Goal: Task Accomplishment & Management: Use online tool/utility

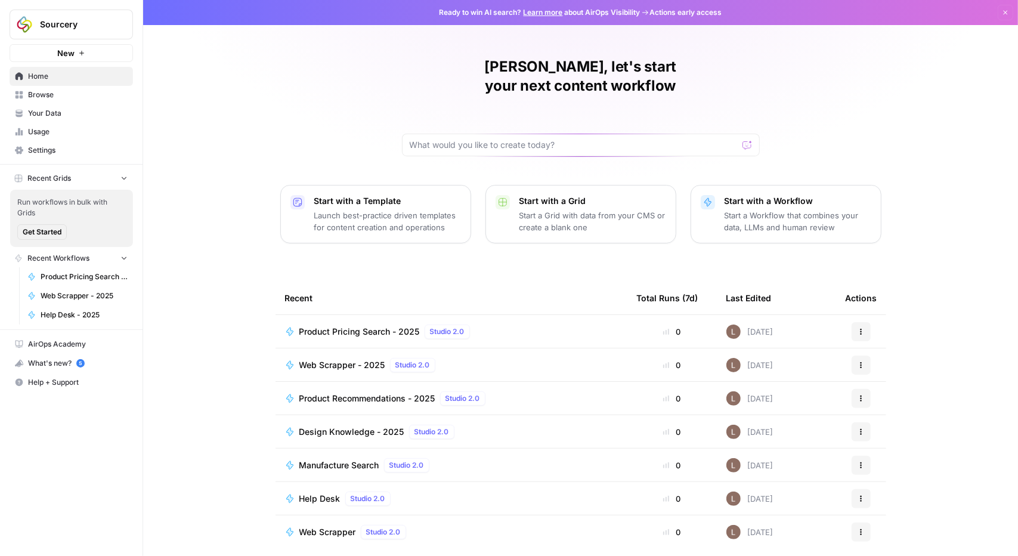
click at [47, 111] on span "Your Data" at bounding box center [78, 113] width 100 height 11
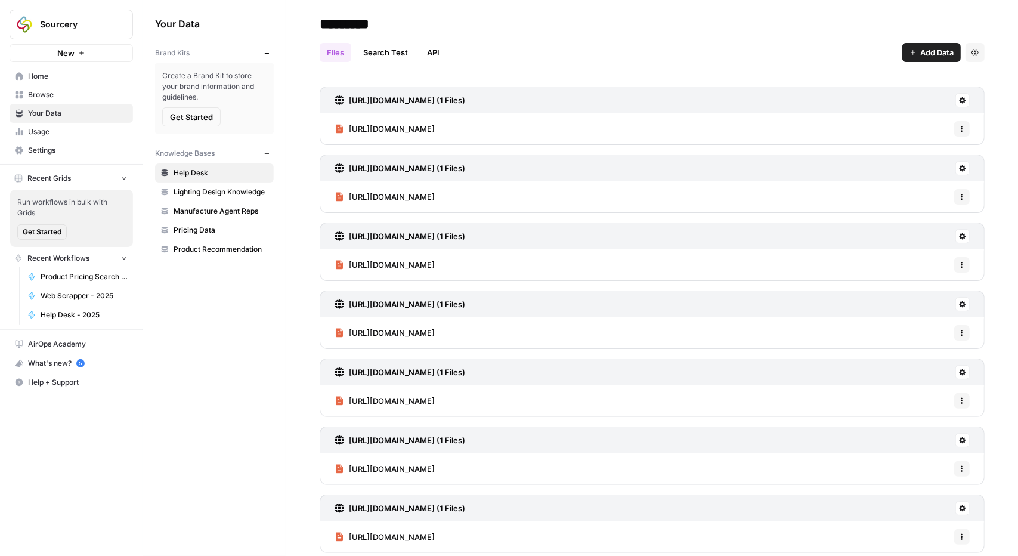
click at [203, 231] on span "Pricing Data" at bounding box center [220, 230] width 95 height 11
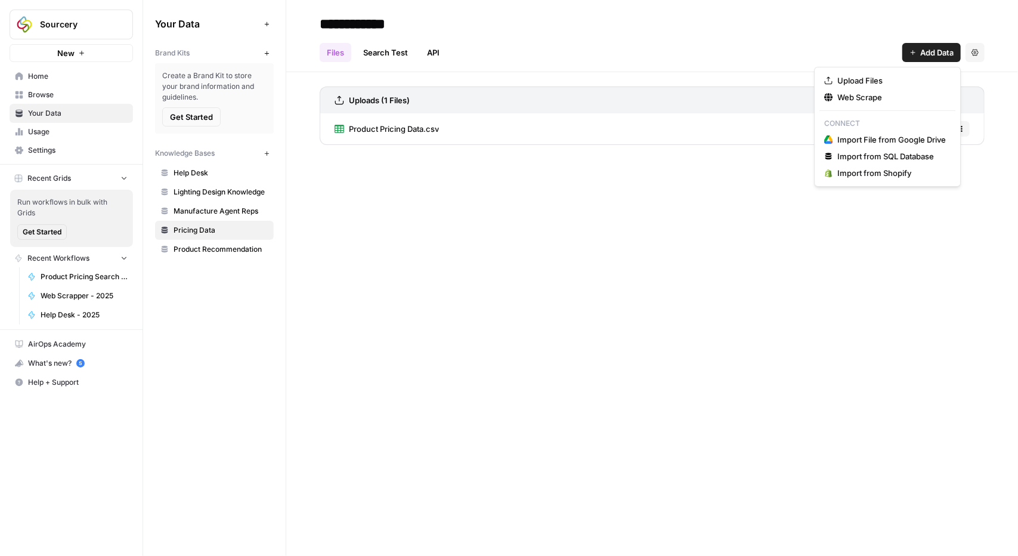
click at [922, 47] on span "Add Data" at bounding box center [936, 53] width 33 height 12
click at [882, 82] on span "Upload Files" at bounding box center [891, 81] width 109 height 12
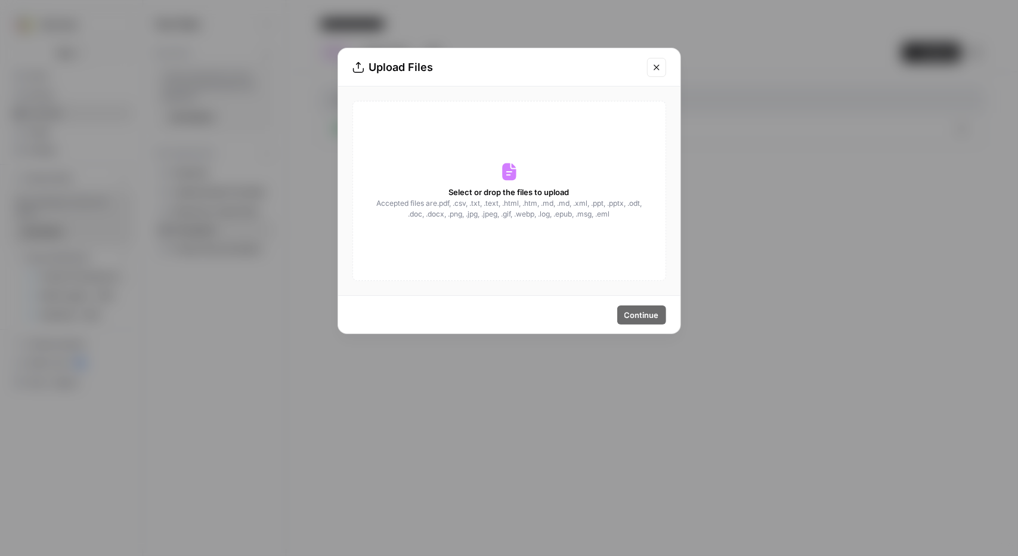
click at [546, 227] on div "Select or drop the files to upload Accepted files are .pdf, .csv, .txt, .text, …" at bounding box center [509, 191] width 314 height 180
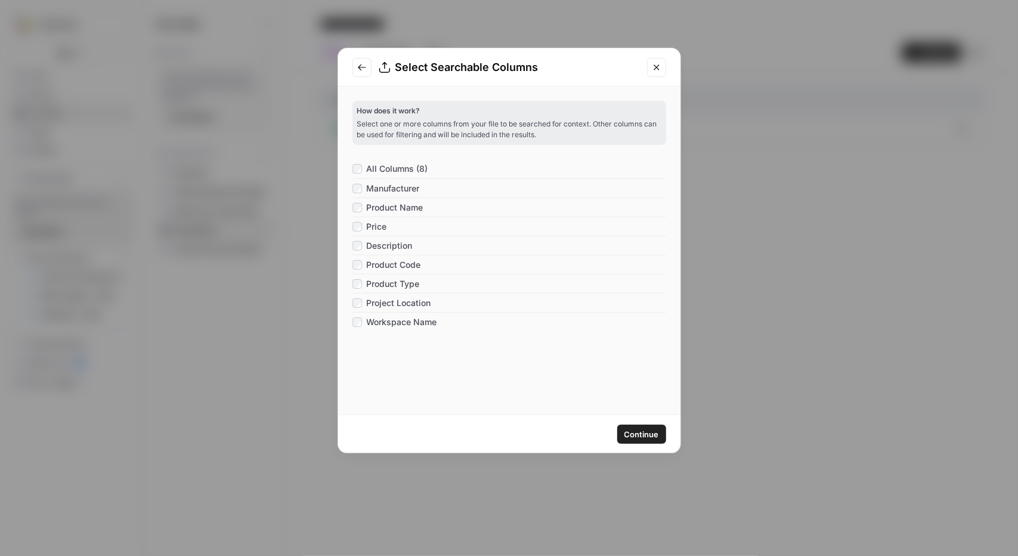
click at [651, 436] on span "Continue" at bounding box center [641, 434] width 35 height 12
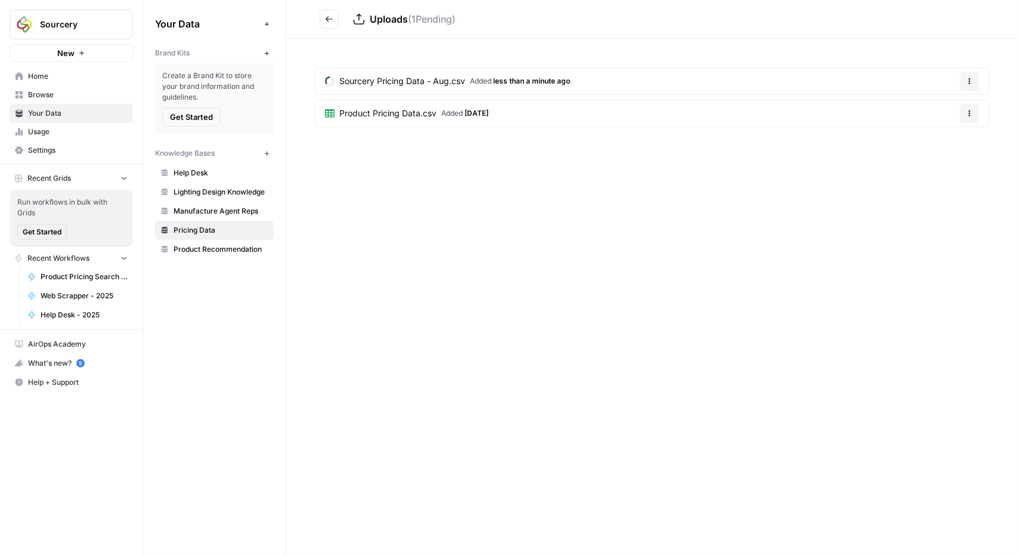
click at [45, 100] on span "Browse" at bounding box center [78, 94] width 100 height 11
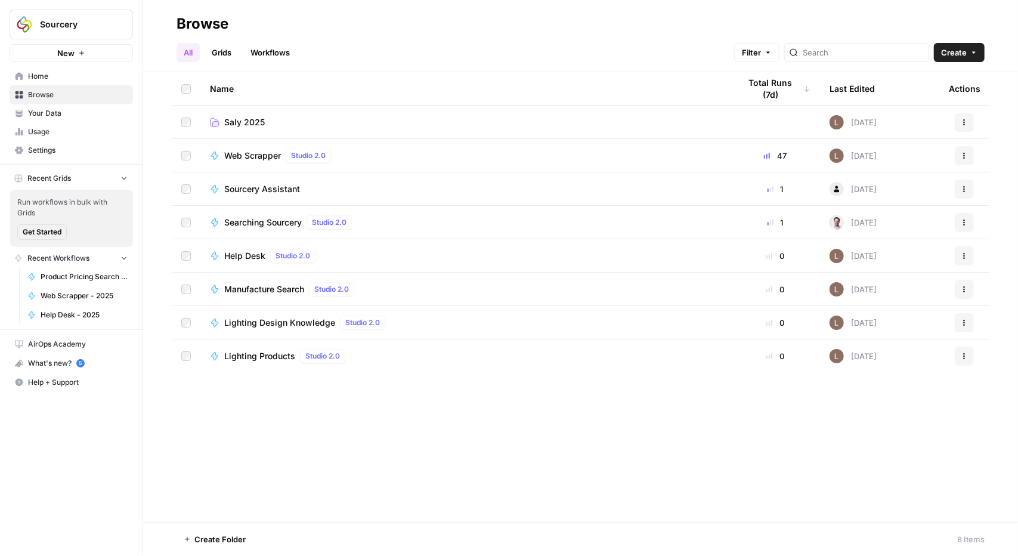
click at [277, 125] on link "Saly 2025" at bounding box center [465, 122] width 511 height 12
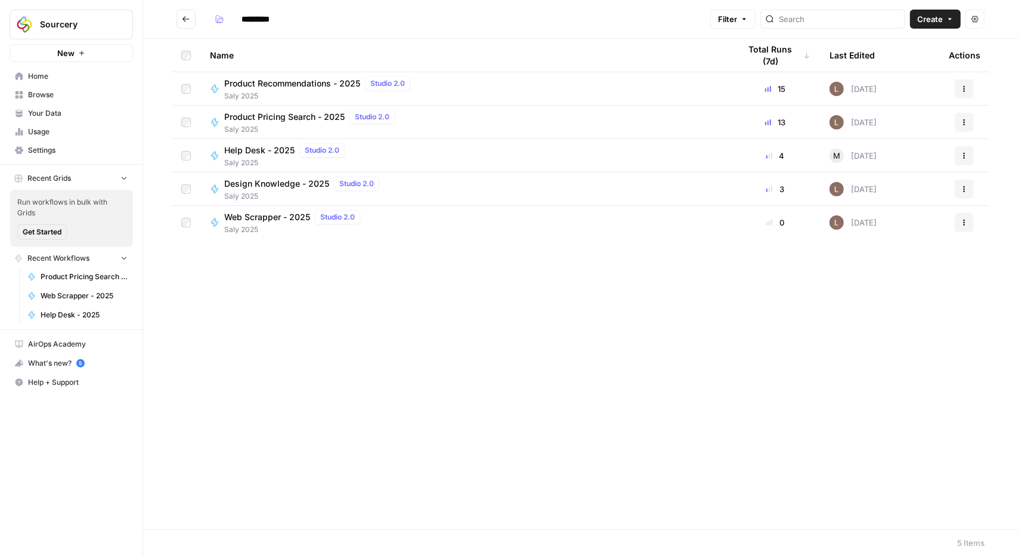
click at [256, 116] on span "Product Pricing Search - 2025" at bounding box center [284, 117] width 120 height 12
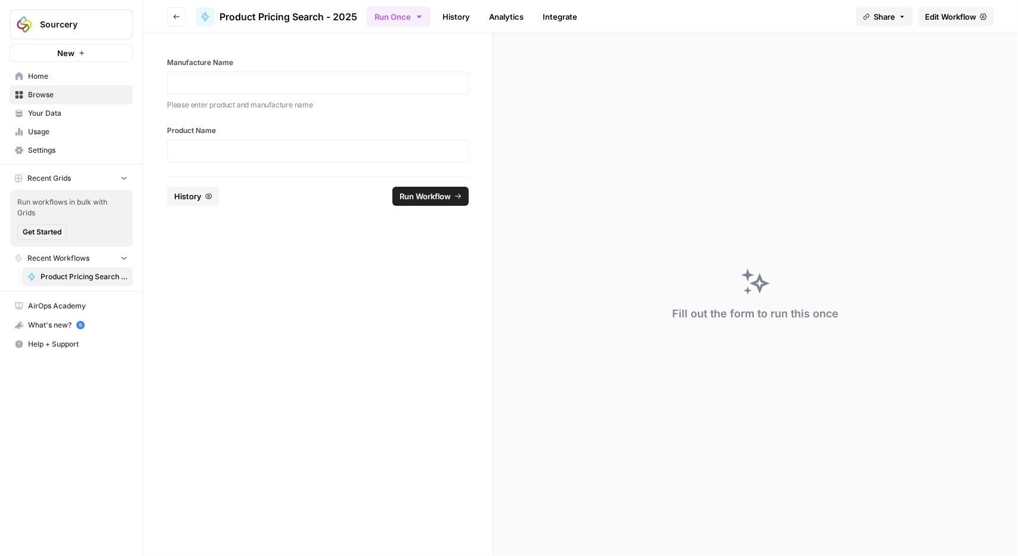
click at [939, 16] on span "Edit Workflow" at bounding box center [950, 17] width 51 height 12
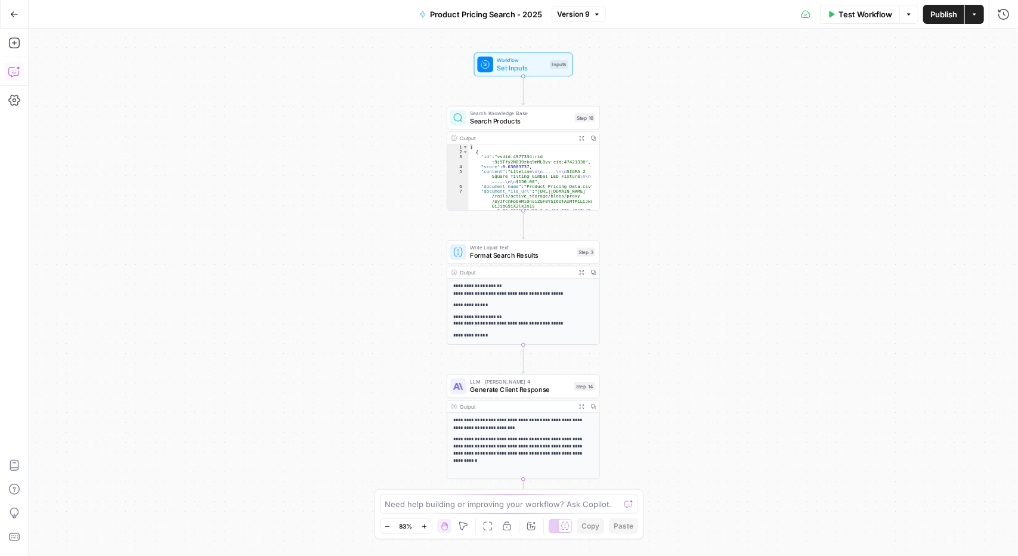
click at [16, 71] on icon "button" at bounding box center [14, 72] width 12 height 12
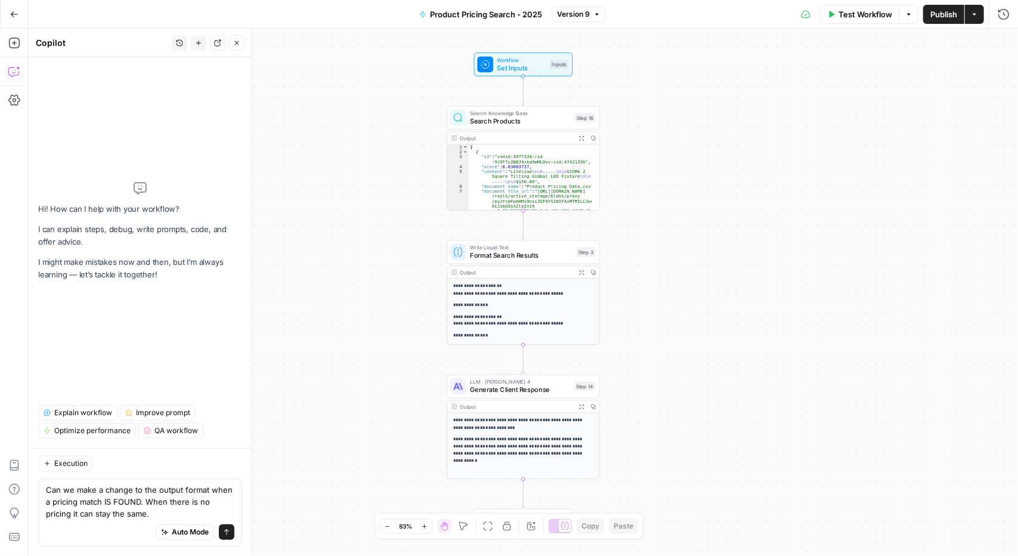
click at [94, 520] on div "Auto Mode Send" at bounding box center [140, 532] width 188 height 26
click at [122, 511] on textarea "Can we make a change to the output format when a pricing match IS FOUND. When t…" at bounding box center [140, 502] width 188 height 36
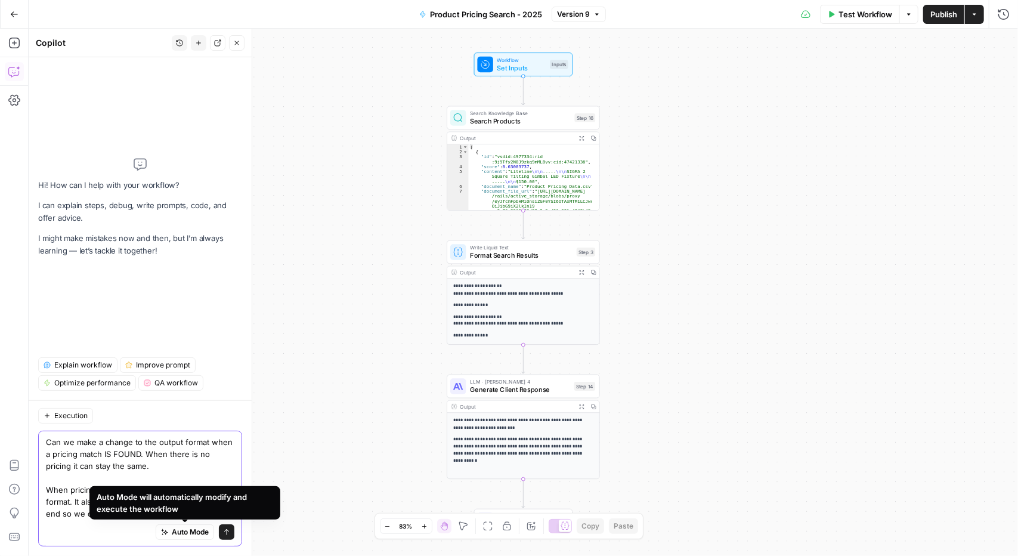
click at [69, 515] on textarea "Can we make a change to the output format when a pricing match IS FOUND. When t…" at bounding box center [140, 477] width 188 height 83
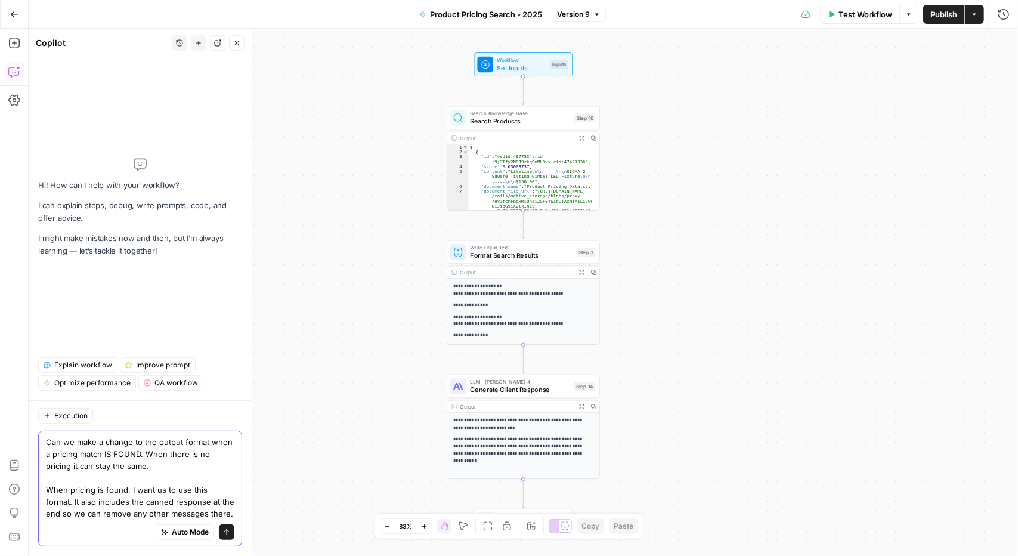
paste textarea "<output format> ## Product / Model Name *Estimated price range:* {{low-high}} {…"
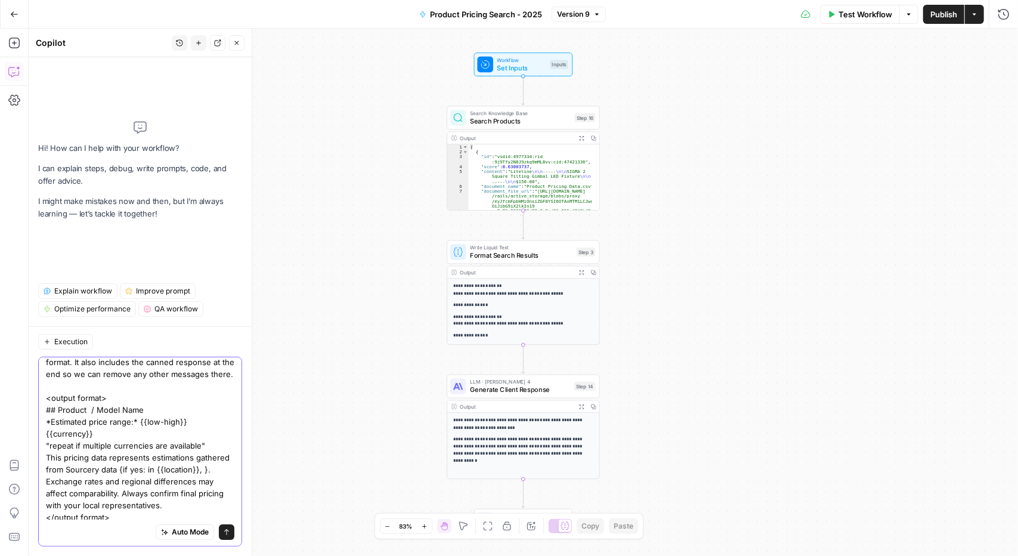
click at [47, 447] on textarea "Can we make a change to the output format when a pricing match IS FOUND. When t…" at bounding box center [140, 409] width 188 height 227
click at [208, 455] on textarea "Can we make a change to the output format when a pricing match IS FOUND. When t…" at bounding box center [140, 409] width 188 height 227
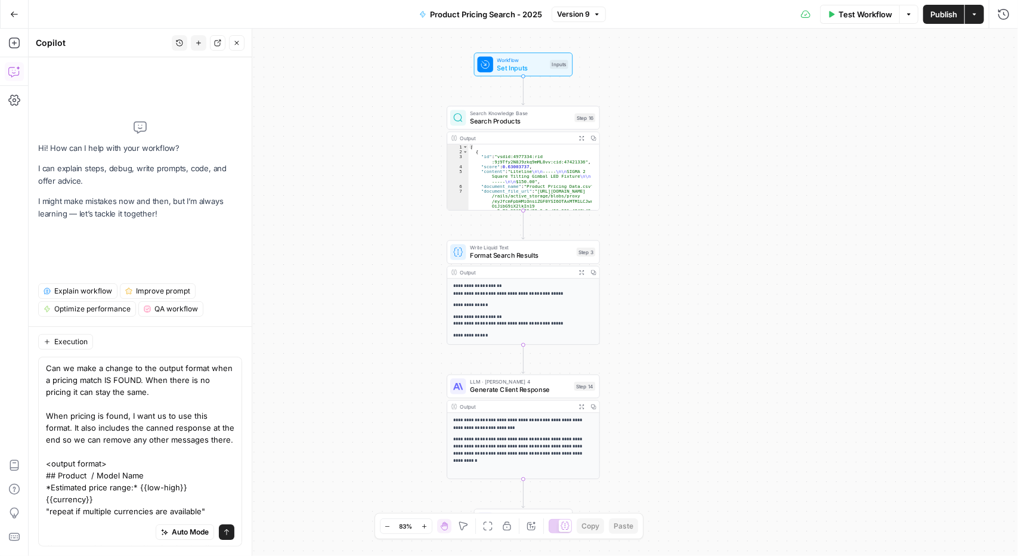
click at [43, 471] on div "Can we make a change to the output format when a pricing match IS FOUND. When t…" at bounding box center [140, 452] width 204 height 190
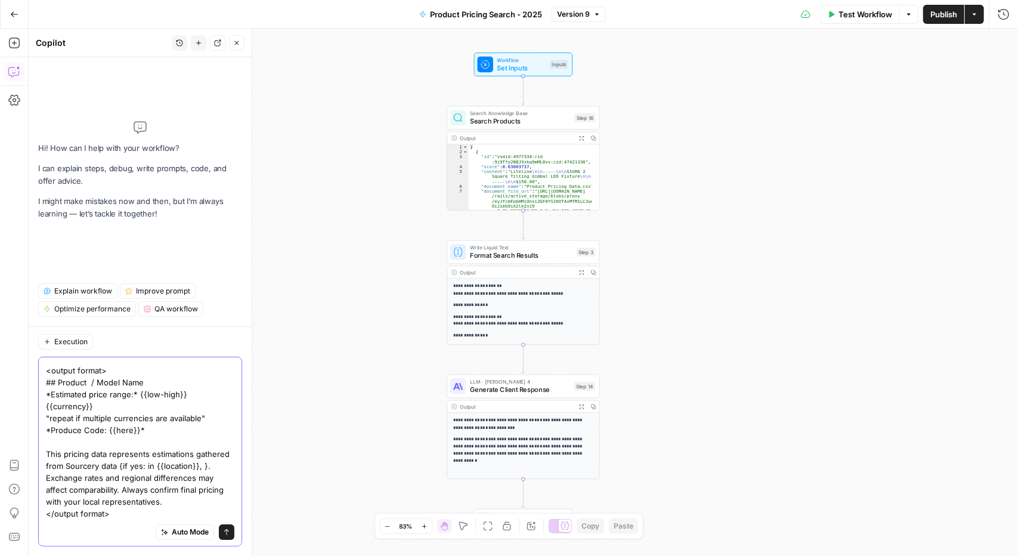
scroll to position [116, 0]
click at [110, 385] on textarea "Can we make a change to the output format when a pricing match IS FOUND. When t…" at bounding box center [140, 394] width 188 height 250
click at [130, 515] on textarea "Can we make a change to the output format when a pricing match IS FOUND. When t…" at bounding box center [140, 394] width 188 height 250
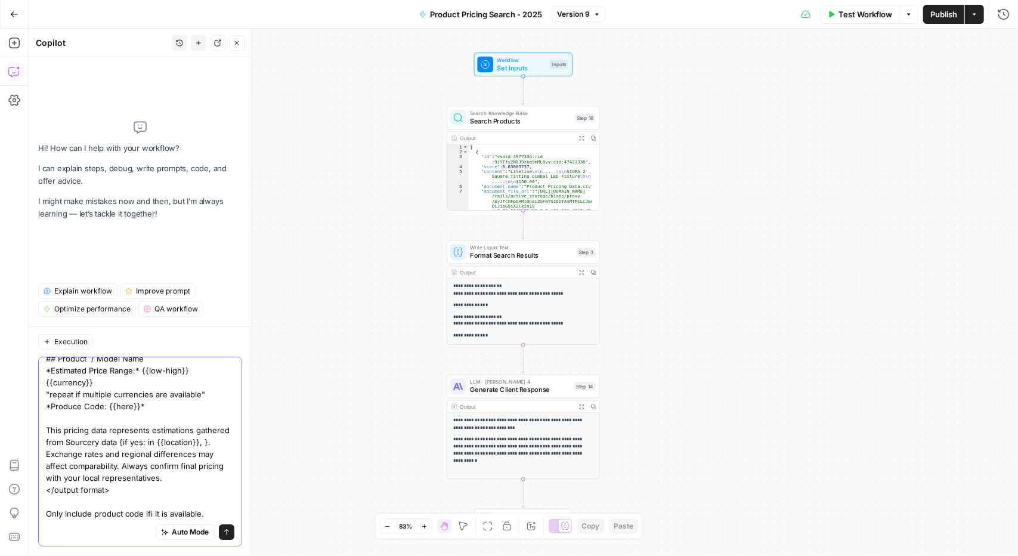
scroll to position [140, 0]
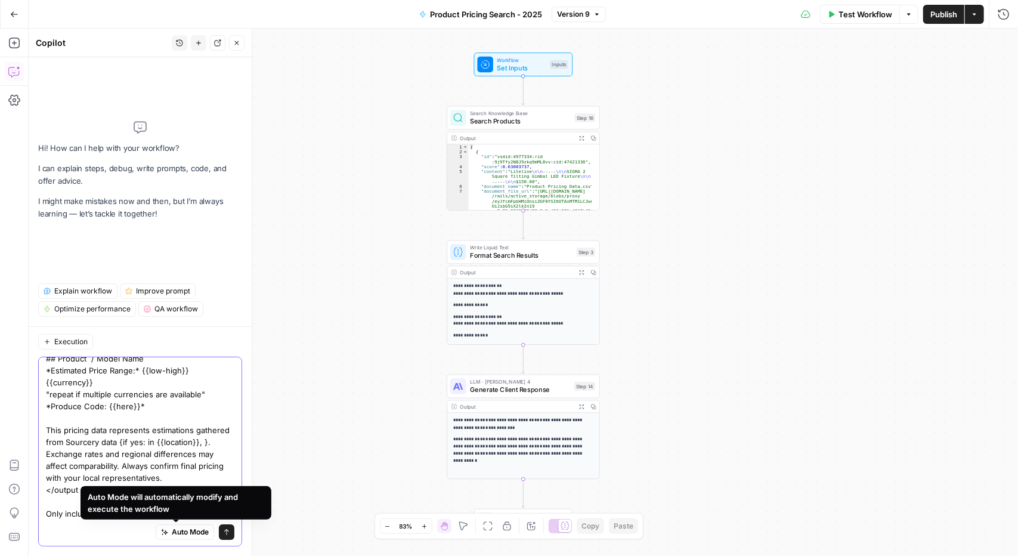
type textarea "Can we make a change to the output format when a pricing match IS FOUND. When t…"
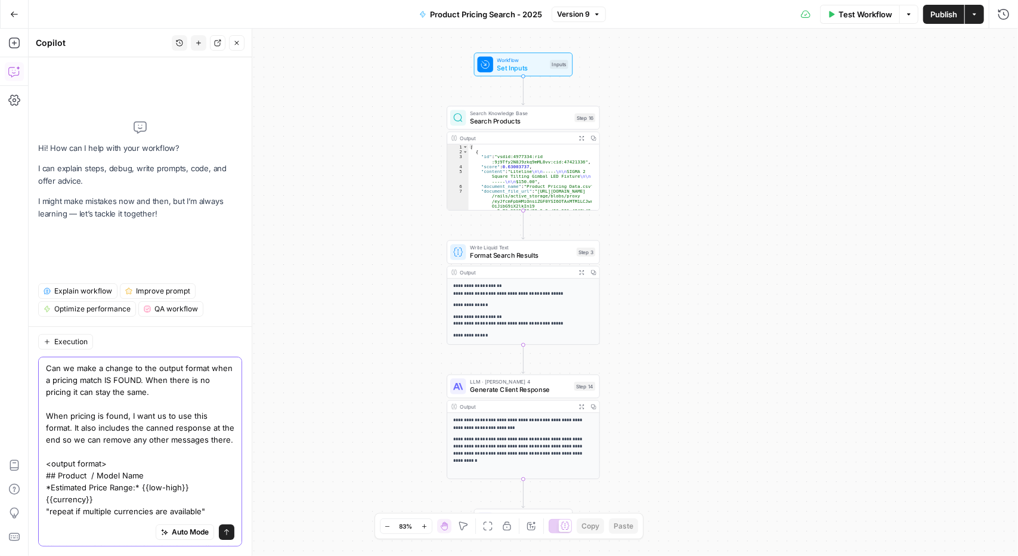
click at [223, 532] on icon "submit" at bounding box center [226, 531] width 7 height 7
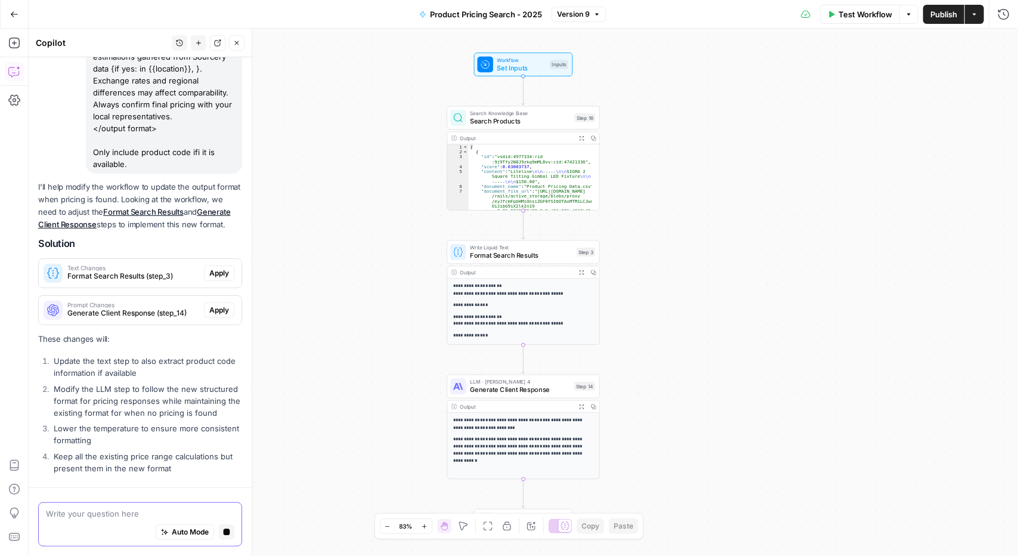
scroll to position [413, 0]
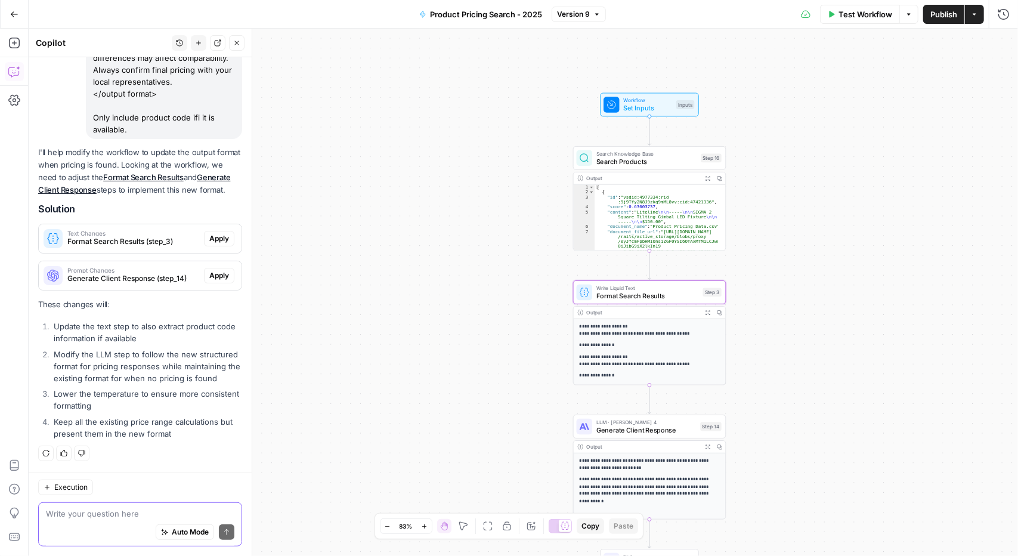
click at [156, 230] on span "Text Changes" at bounding box center [133, 233] width 132 height 6
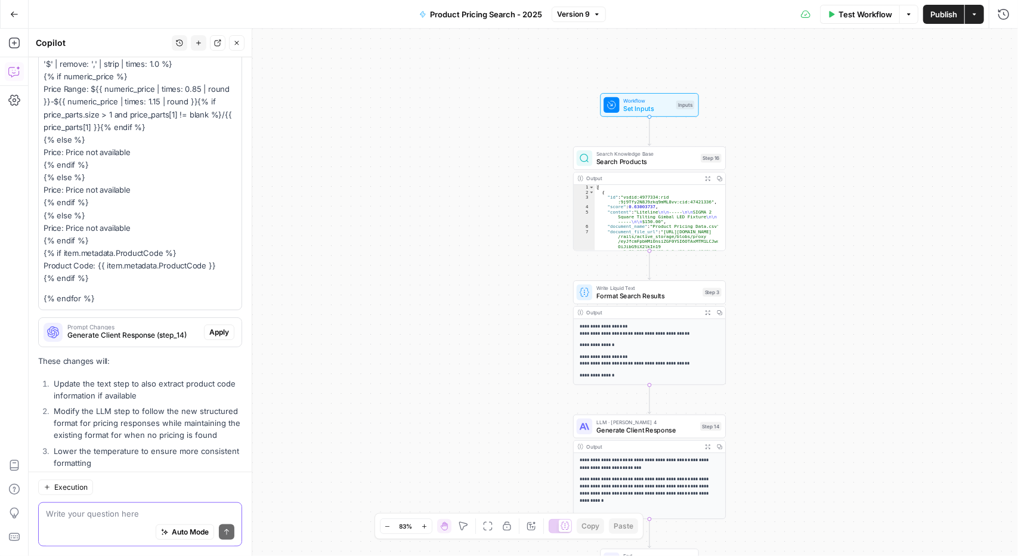
scroll to position [539, 0]
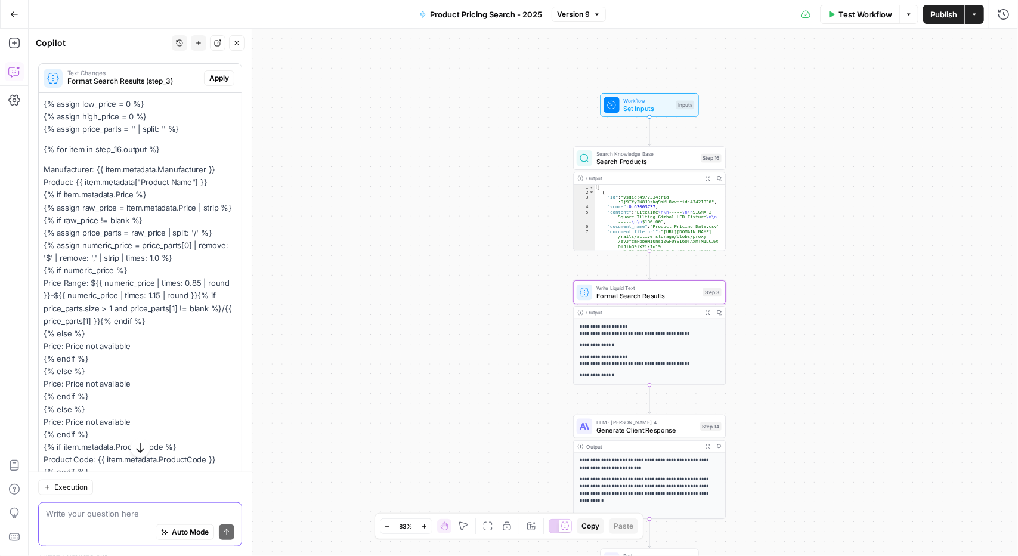
click at [209, 83] on span "Apply" at bounding box center [219, 78] width 20 height 11
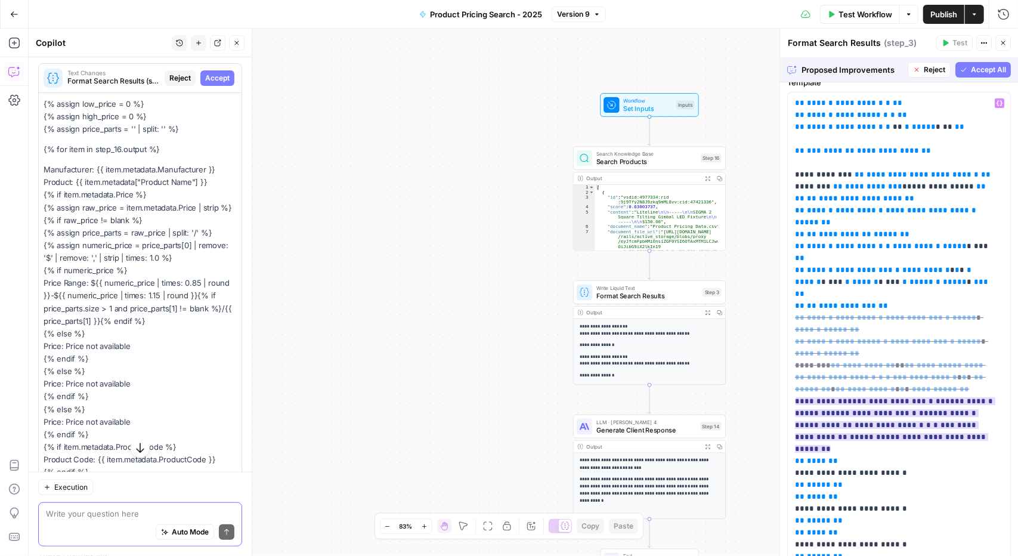
scroll to position [72, 0]
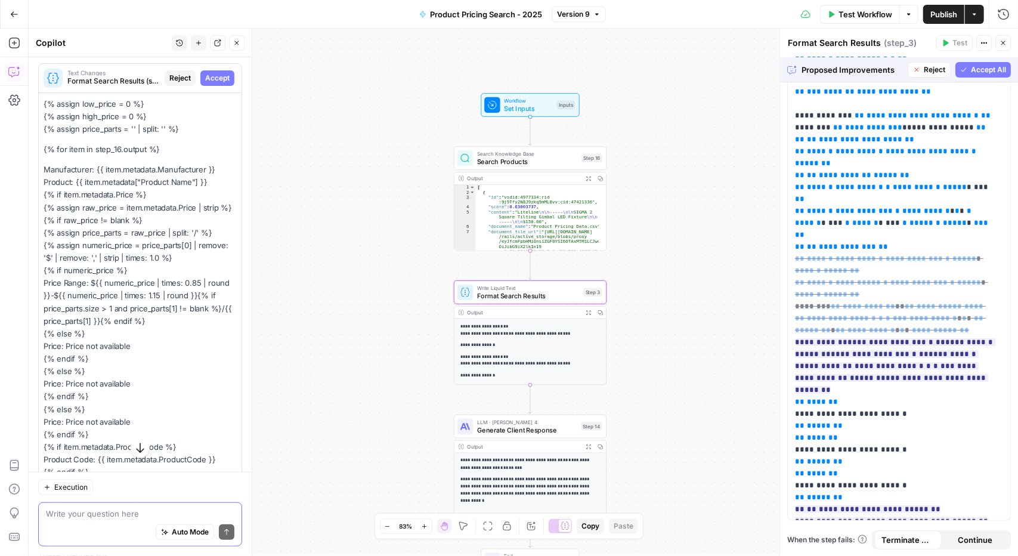
click at [213, 83] on span "Accept" at bounding box center [217, 78] width 24 height 11
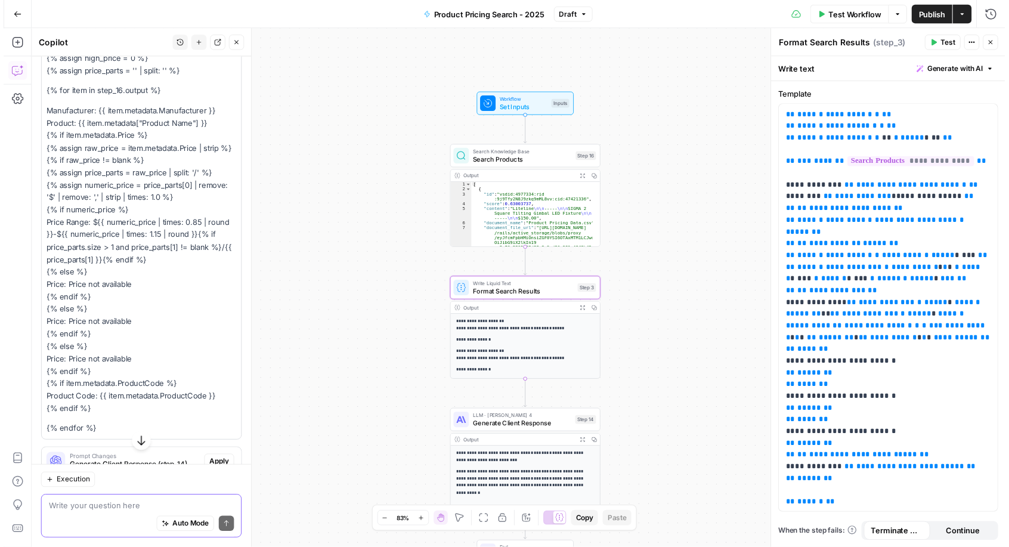
scroll to position [797, 0]
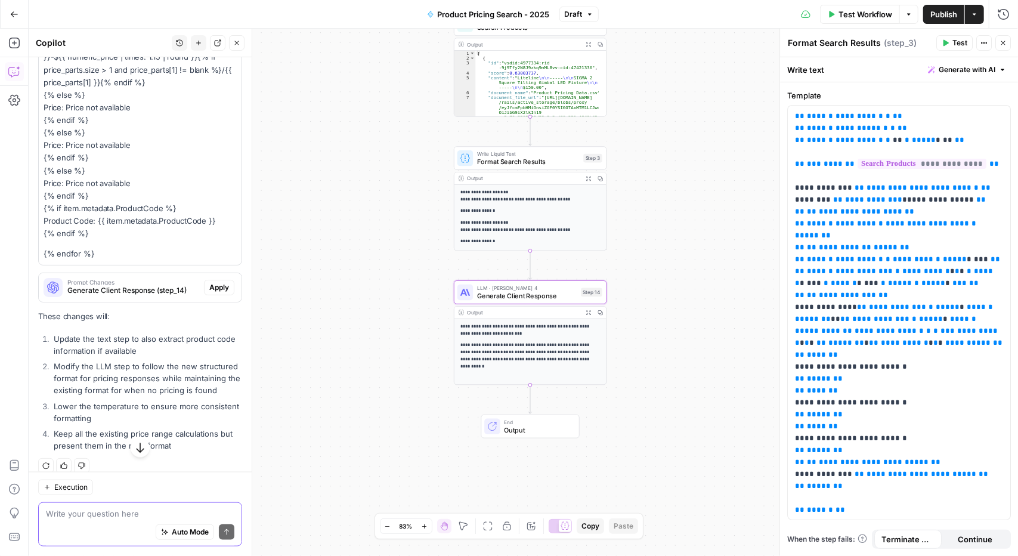
click at [132, 296] on span "Generate Client Response (step_14)" at bounding box center [133, 290] width 132 height 11
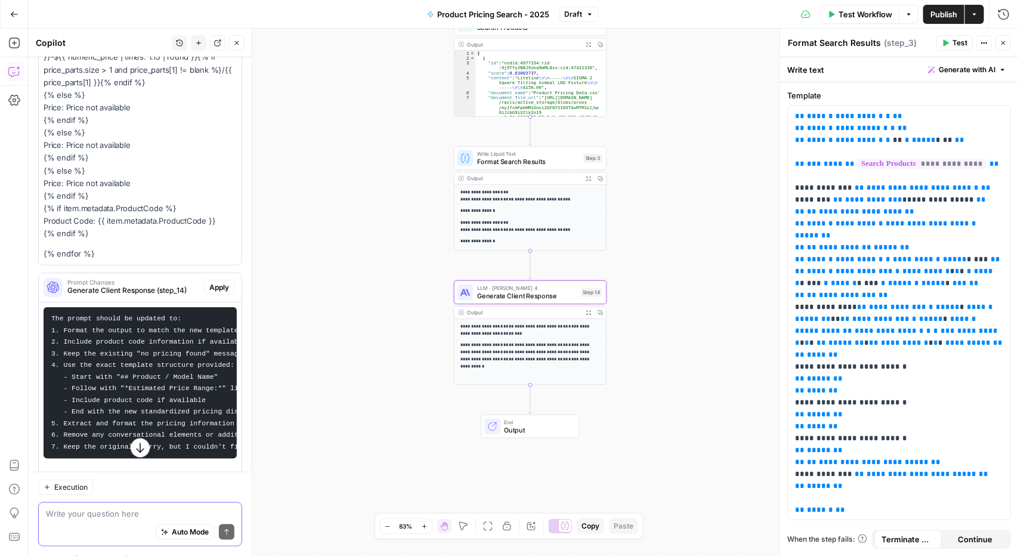
click at [211, 293] on span "Apply" at bounding box center [219, 287] width 20 height 11
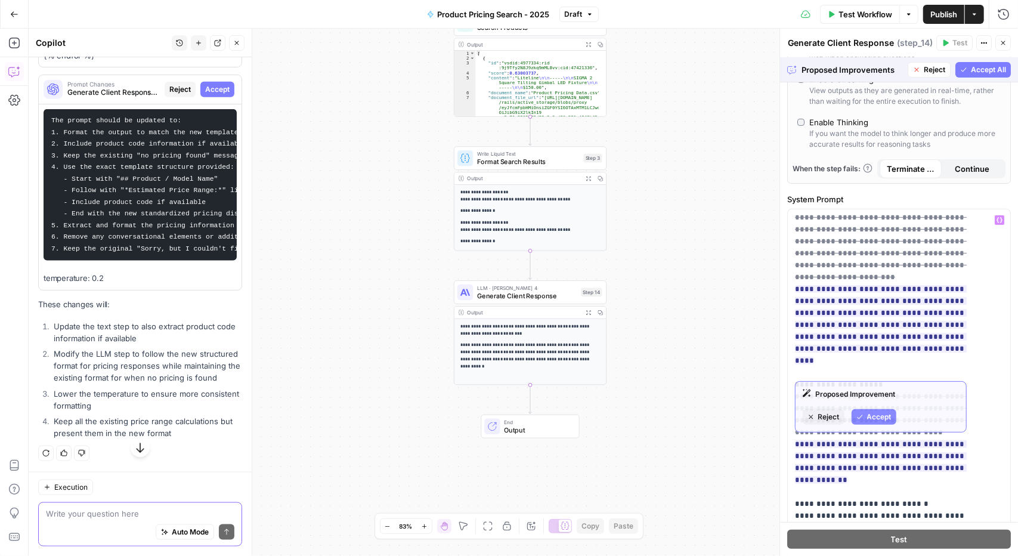
scroll to position [0, 0]
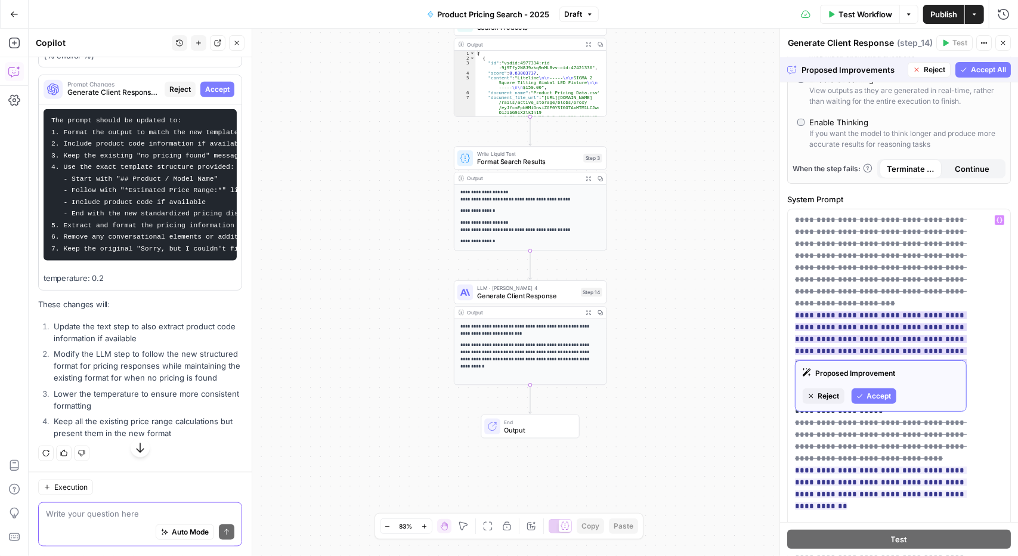
click at [886, 398] on span "Accept" at bounding box center [879, 395] width 24 height 11
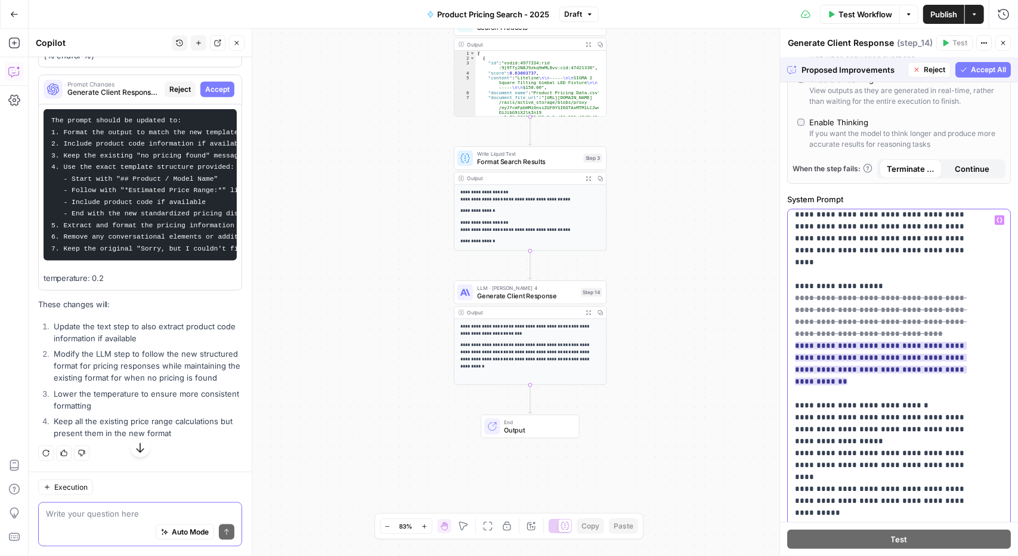
scroll to position [60, 0]
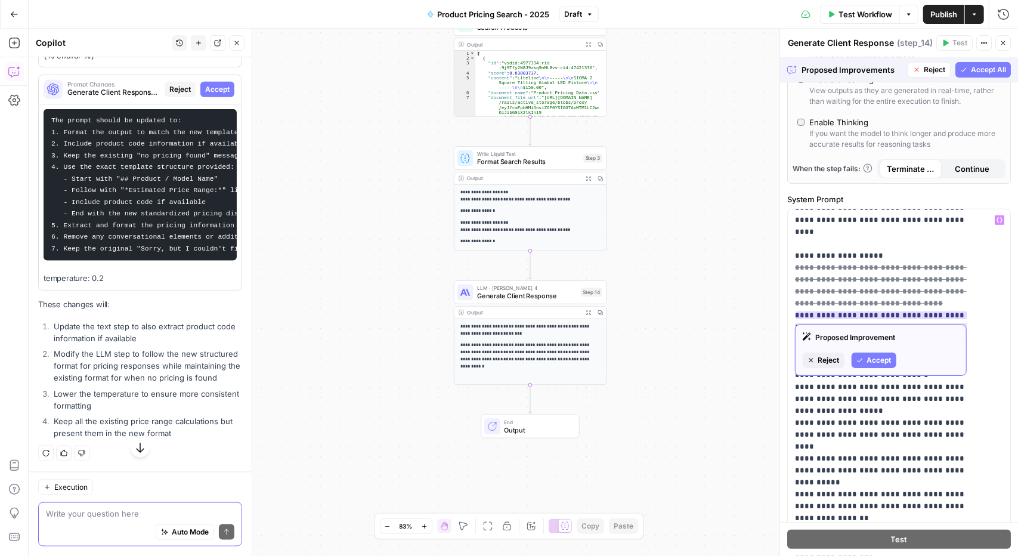
click at [872, 362] on span "Accept" at bounding box center [879, 360] width 24 height 11
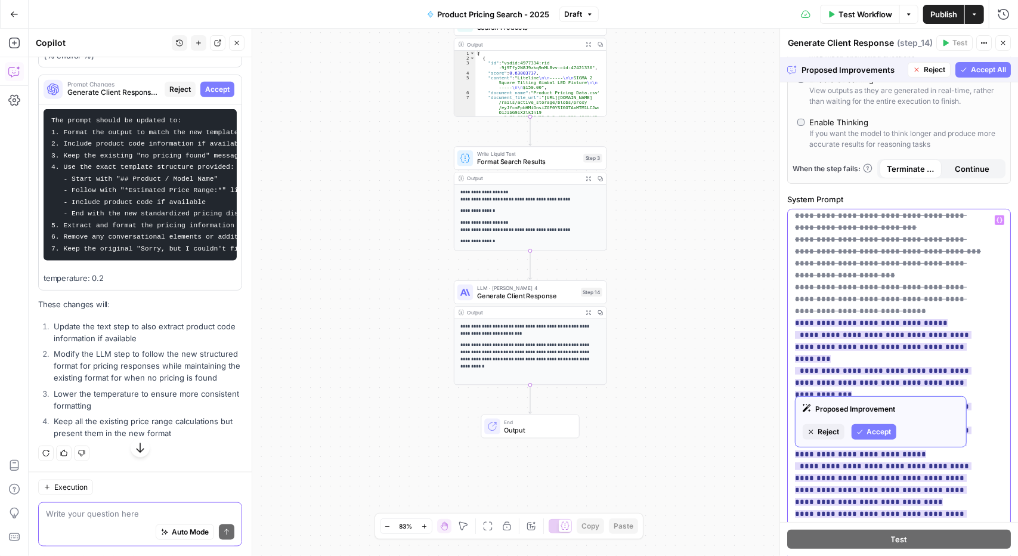
scroll to position [477, 0]
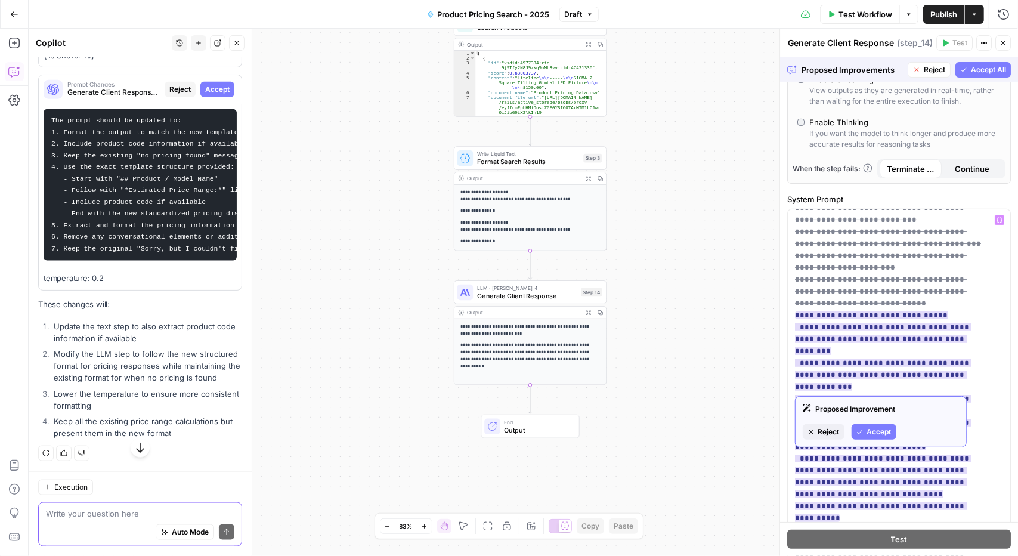
click at [884, 432] on span "Accept" at bounding box center [879, 431] width 24 height 11
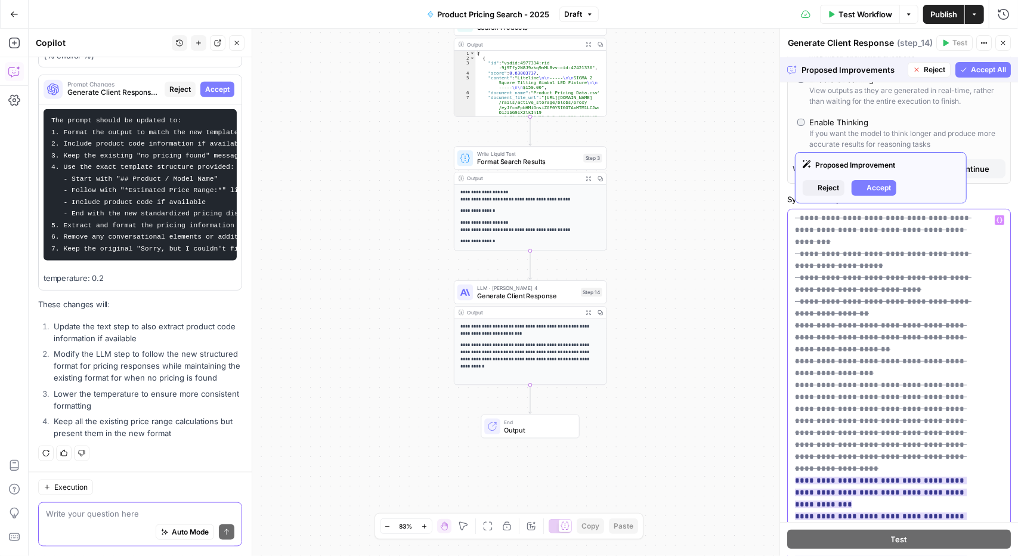
scroll to position [969, 0]
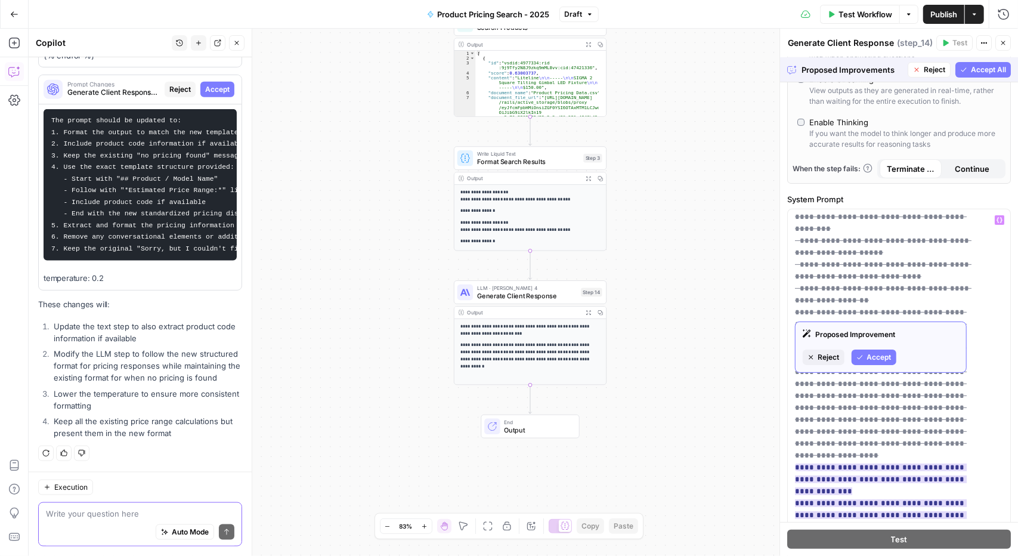
click at [873, 357] on span "Accept" at bounding box center [879, 357] width 24 height 11
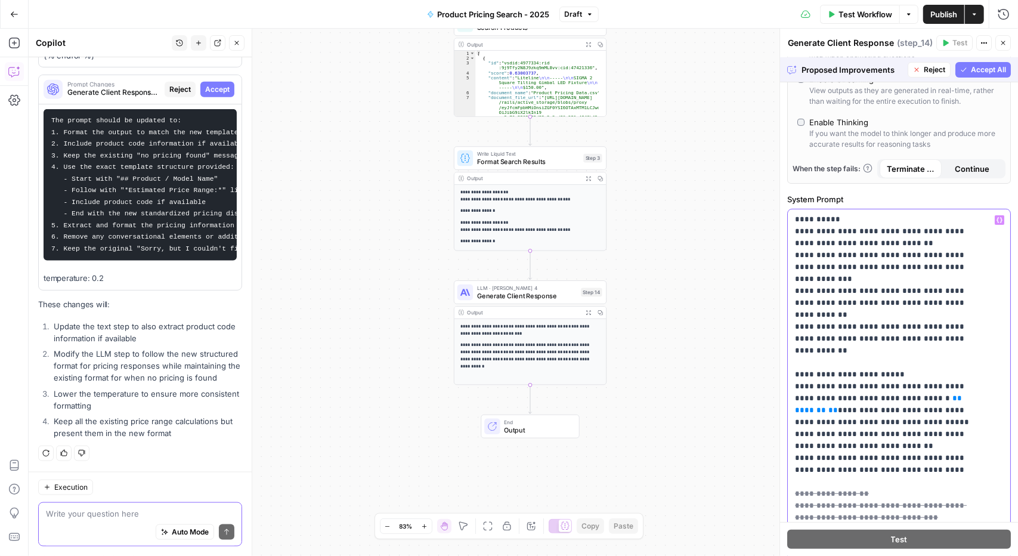
scroll to position [788, 0]
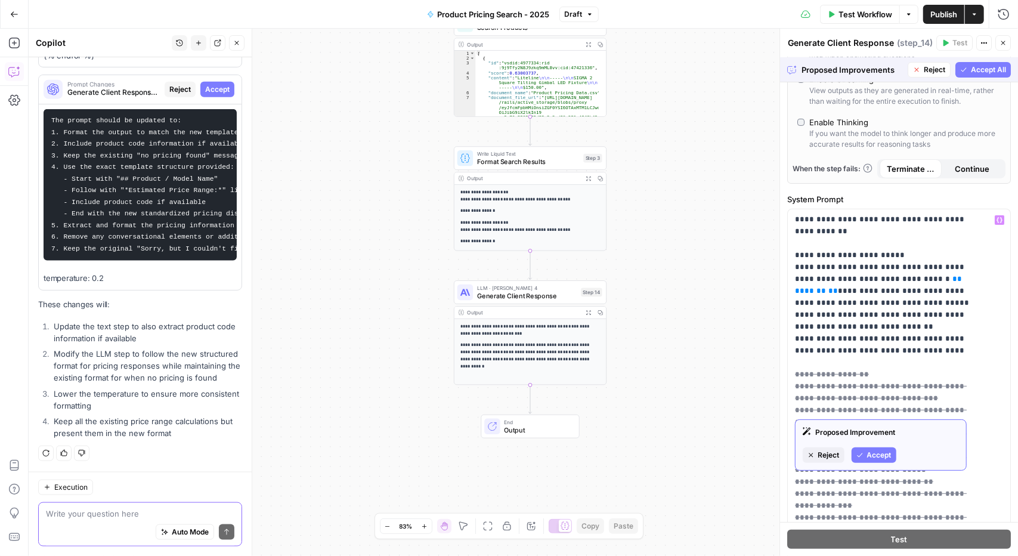
click at [874, 454] on span "Accept" at bounding box center [879, 455] width 24 height 11
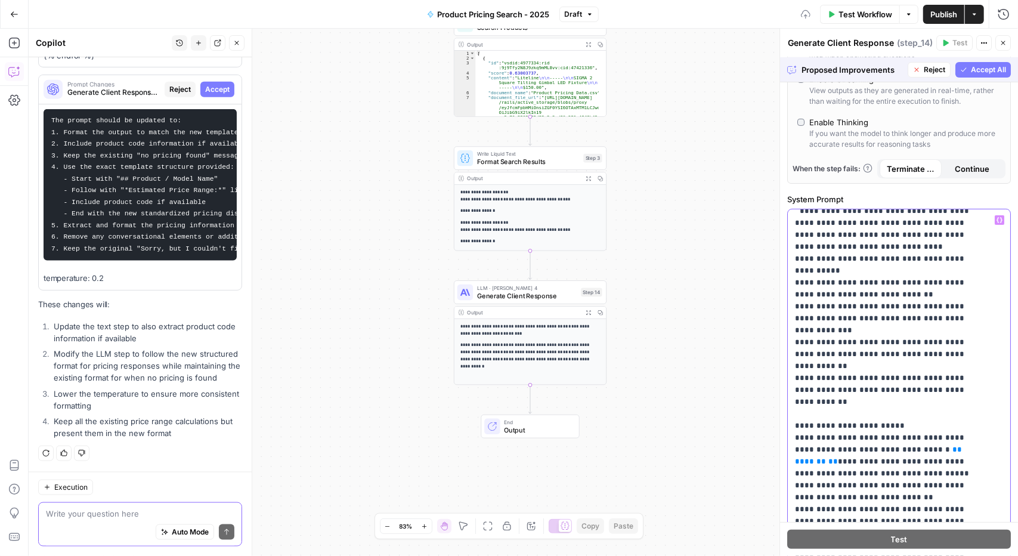
scroll to position [621, 0]
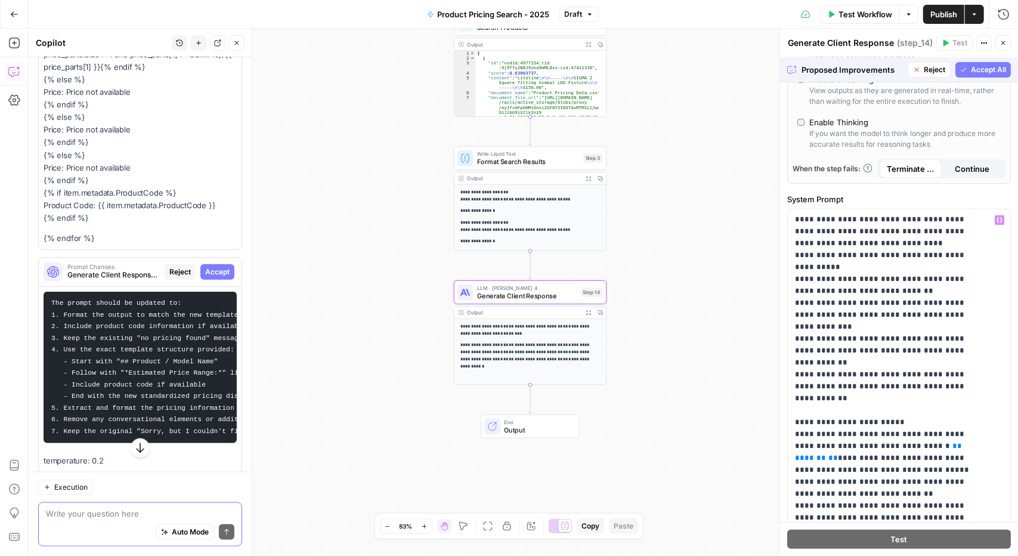
click at [205, 277] on span "Accept" at bounding box center [217, 271] width 24 height 11
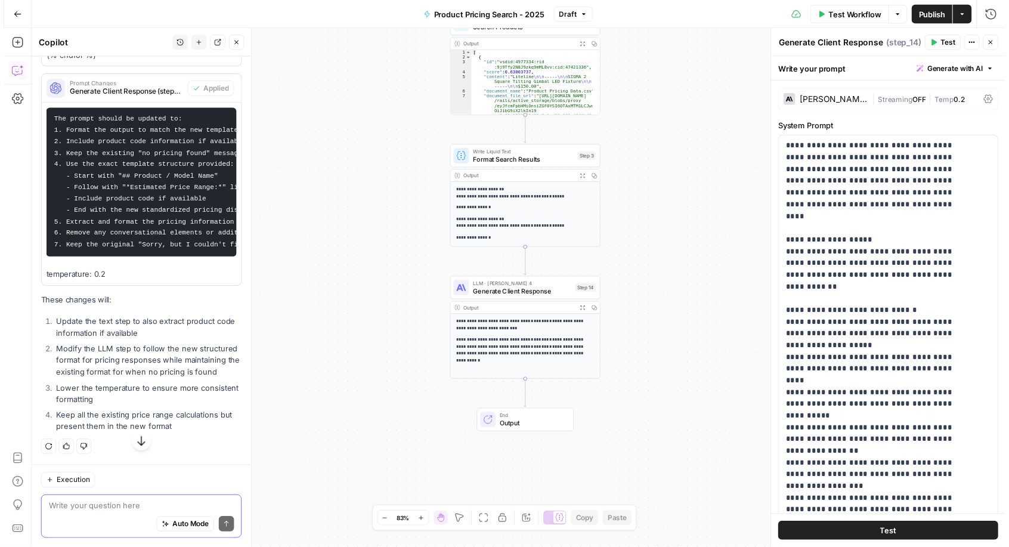
scroll to position [1050, 0]
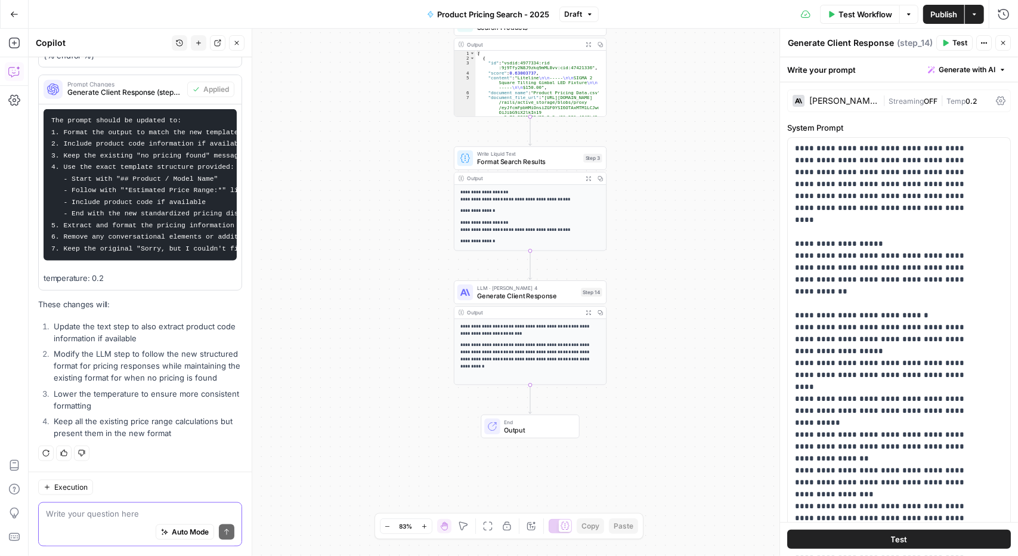
click at [948, 8] on span "Publish" at bounding box center [943, 14] width 27 height 12
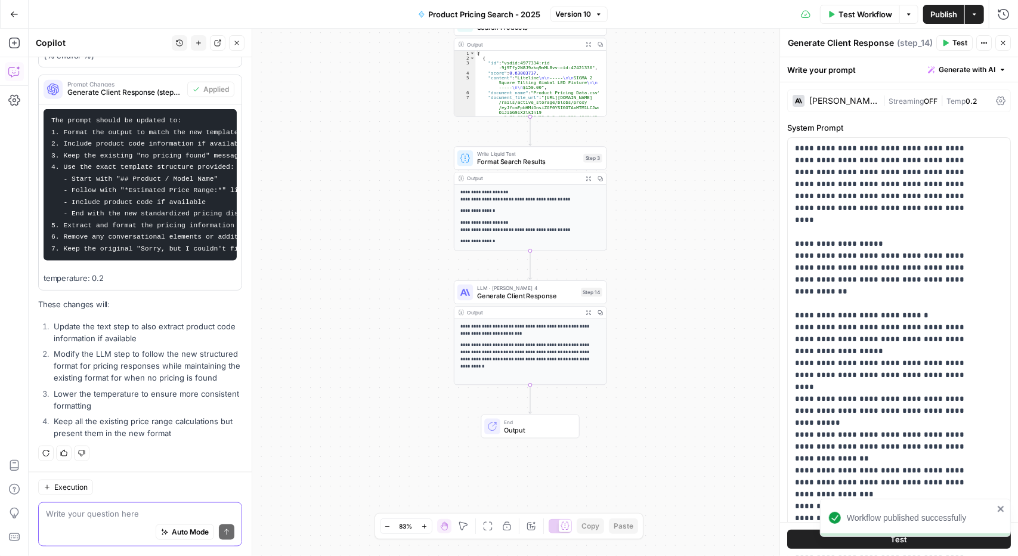
click at [853, 16] on span "Test Workflow" at bounding box center [865, 14] width 54 height 12
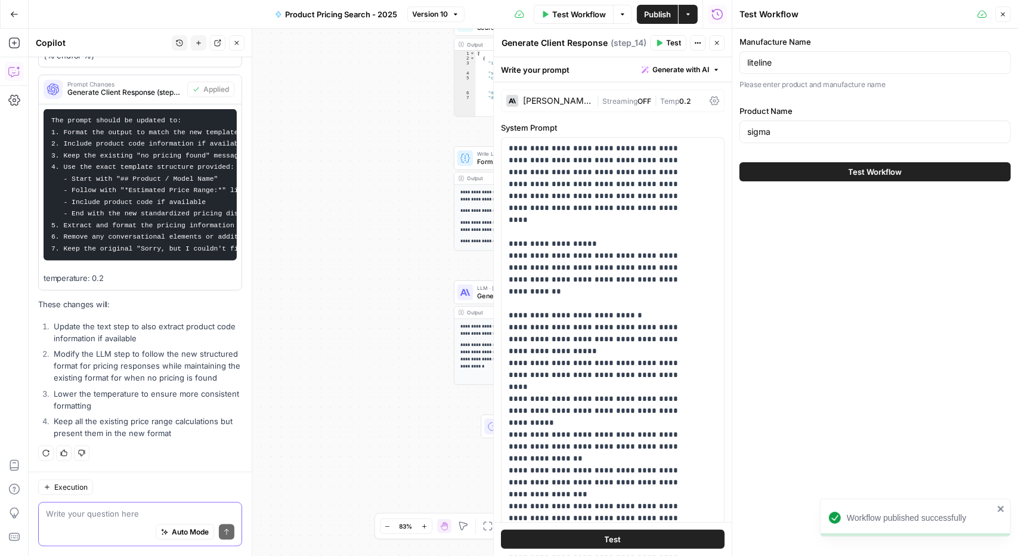
click at [847, 172] on button "Test Workflow" at bounding box center [874, 171] width 271 height 19
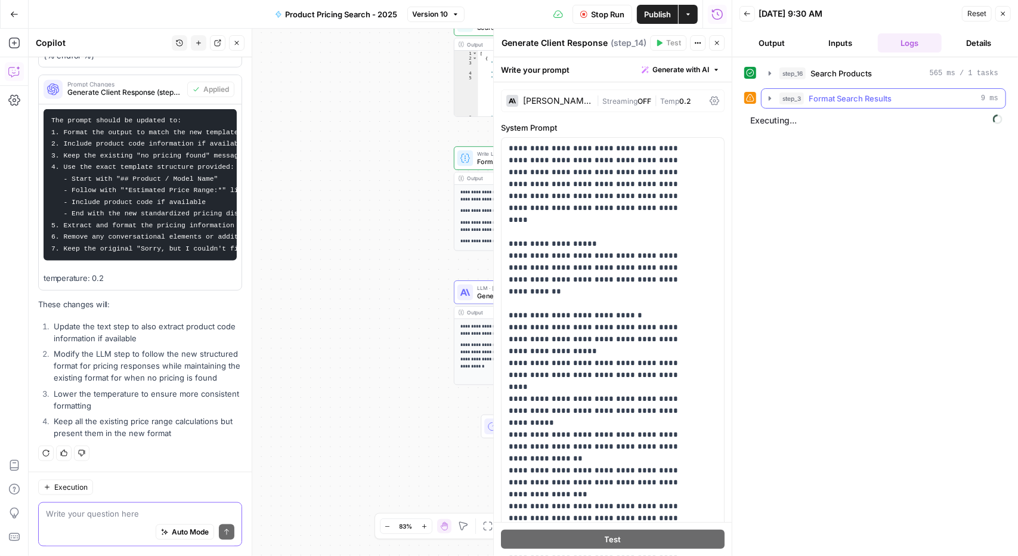
click at [768, 100] on icon "button" at bounding box center [770, 99] width 10 height 10
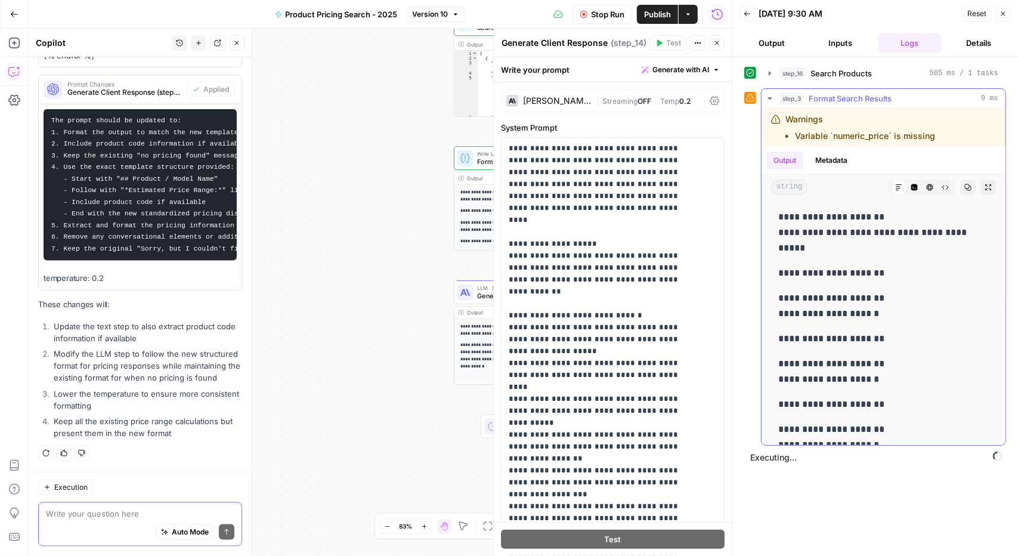
click at [768, 100] on icon "button" at bounding box center [770, 99] width 10 height 10
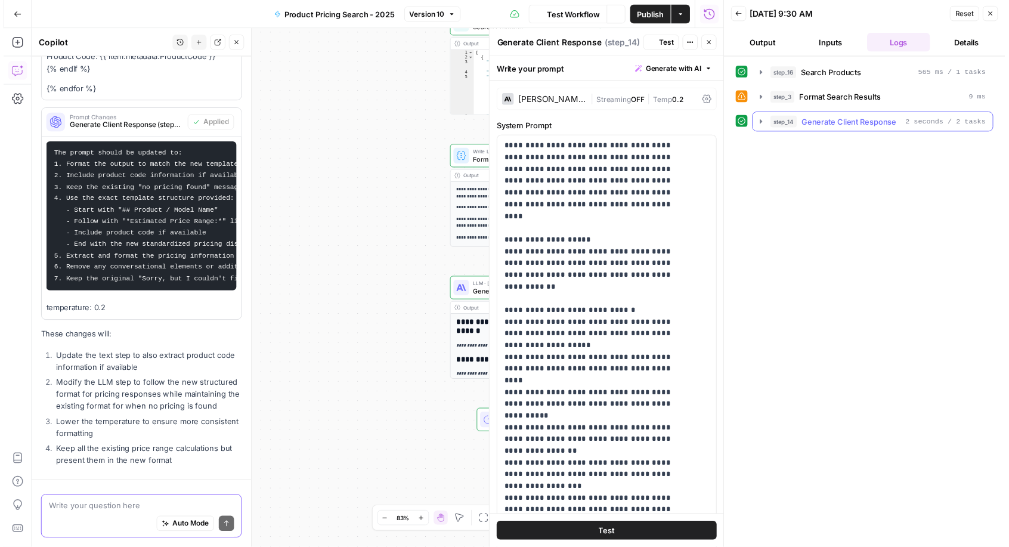
scroll to position [432, 0]
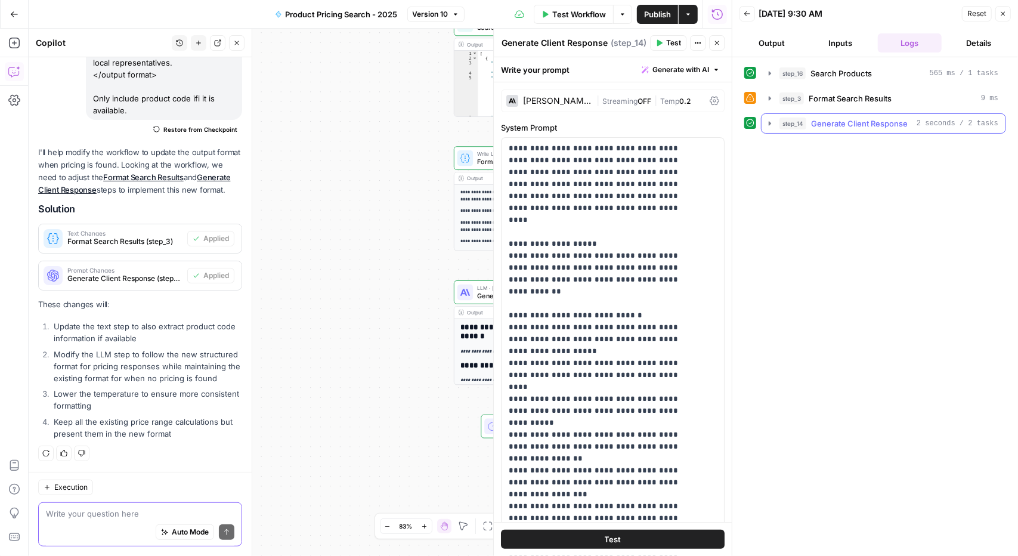
click at [771, 123] on icon "button" at bounding box center [770, 124] width 10 height 10
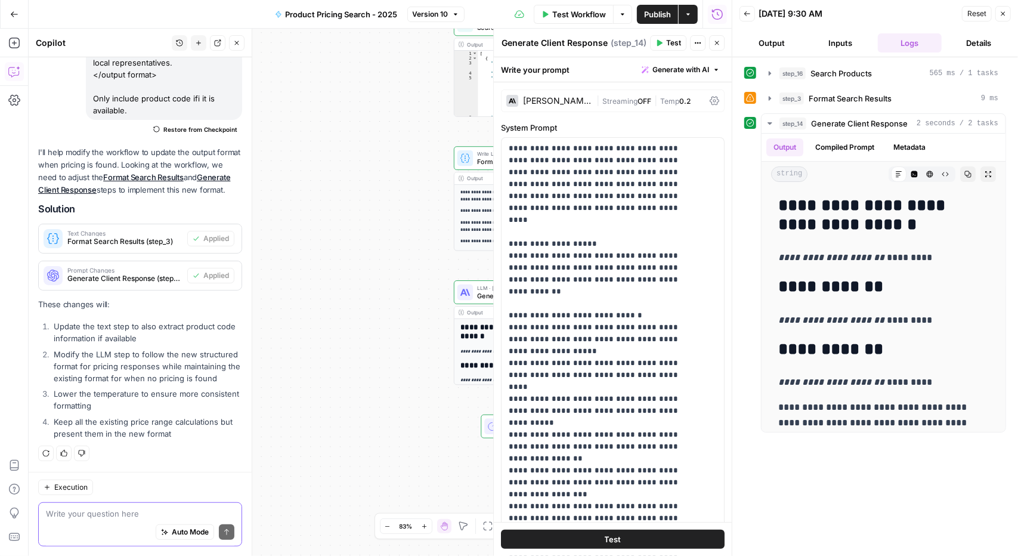
click at [782, 44] on button "Output" at bounding box center [771, 42] width 64 height 19
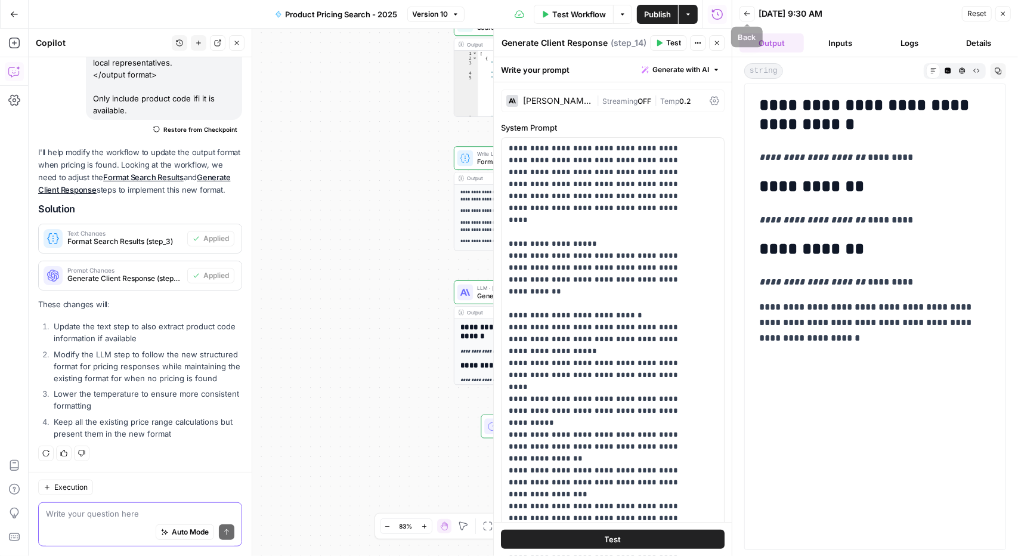
click at [750, 8] on button "Back" at bounding box center [747, 14] width 16 height 16
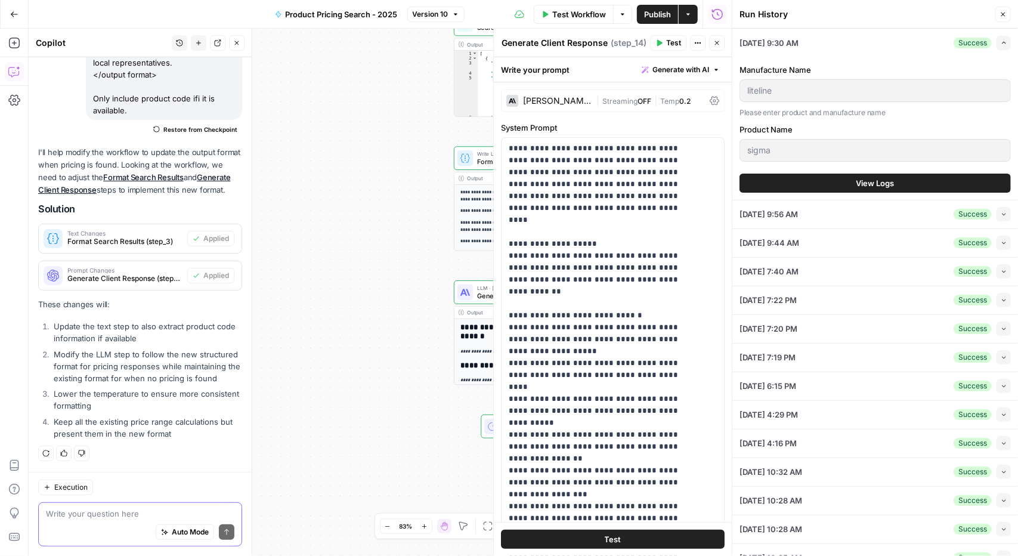
click at [1017, 14] on header "Run History Close" at bounding box center [875, 14] width 286 height 29
click at [1016, 18] on header "Run History Close" at bounding box center [875, 14] width 286 height 29
click at [1005, 9] on button "Close" at bounding box center [1003, 15] width 16 height 16
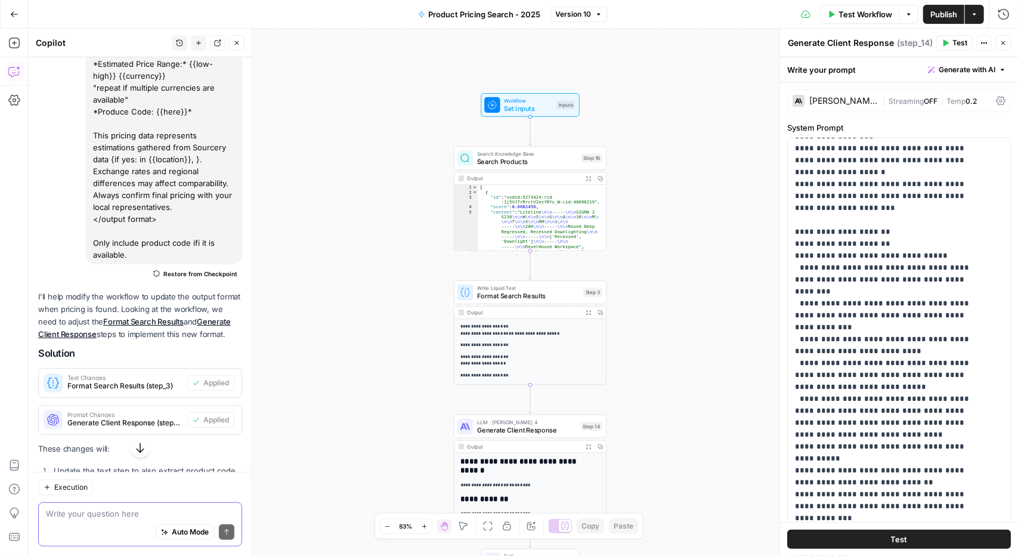
scroll to position [134, 0]
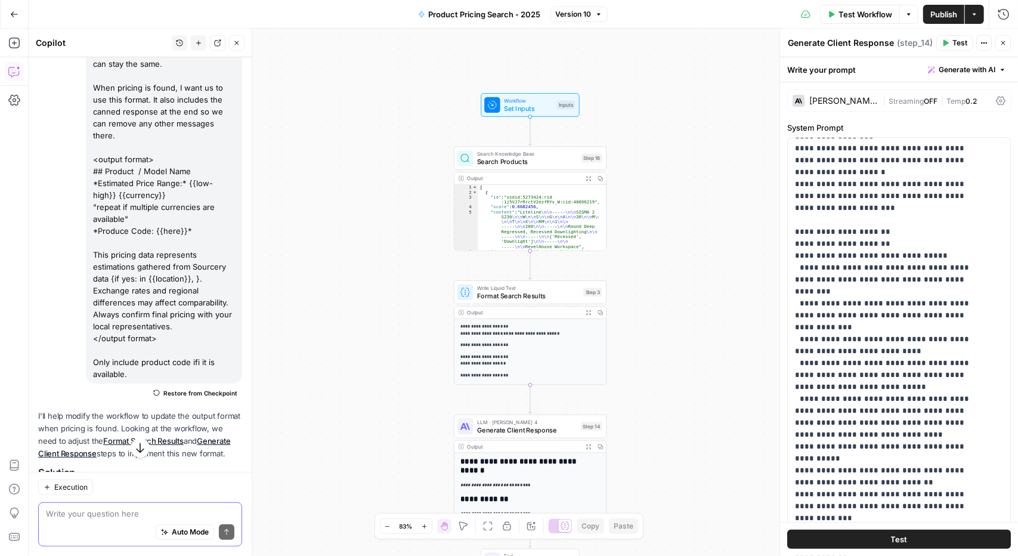
drag, startPoint x: 141, startPoint y: 333, endPoint x: 89, endPoint y: 159, distance: 180.9
click at [89, 159] on div "Can we make a change to the output format when a pricing match IS FOUND. When t…" at bounding box center [164, 200] width 156 height 365
copy div "<output format> ## Product / Model Name *Estimated Price Range:* {{low-high}} {…"
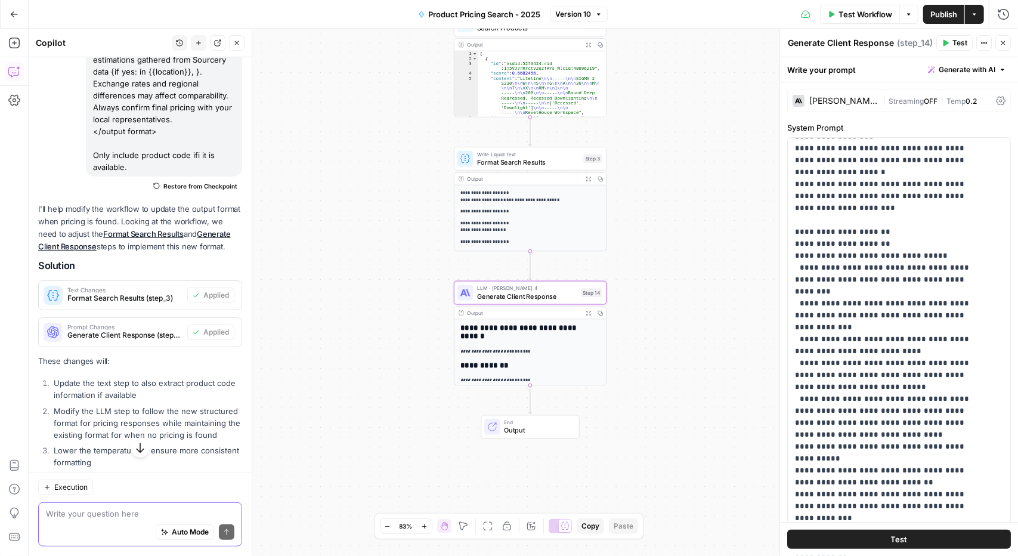
scroll to position [432, 0]
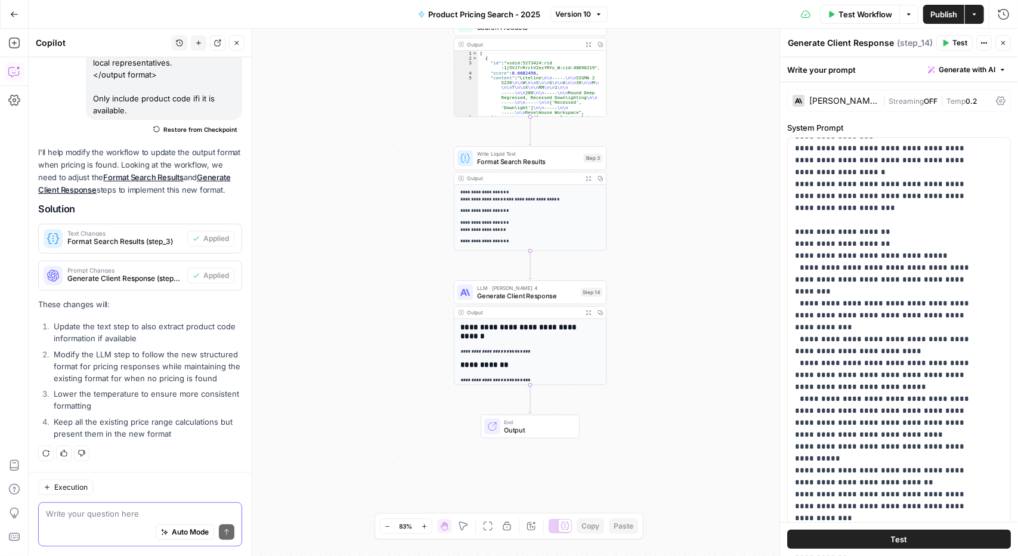
click at [110, 518] on textarea at bounding box center [140, 513] width 188 height 12
type textarea "Y"
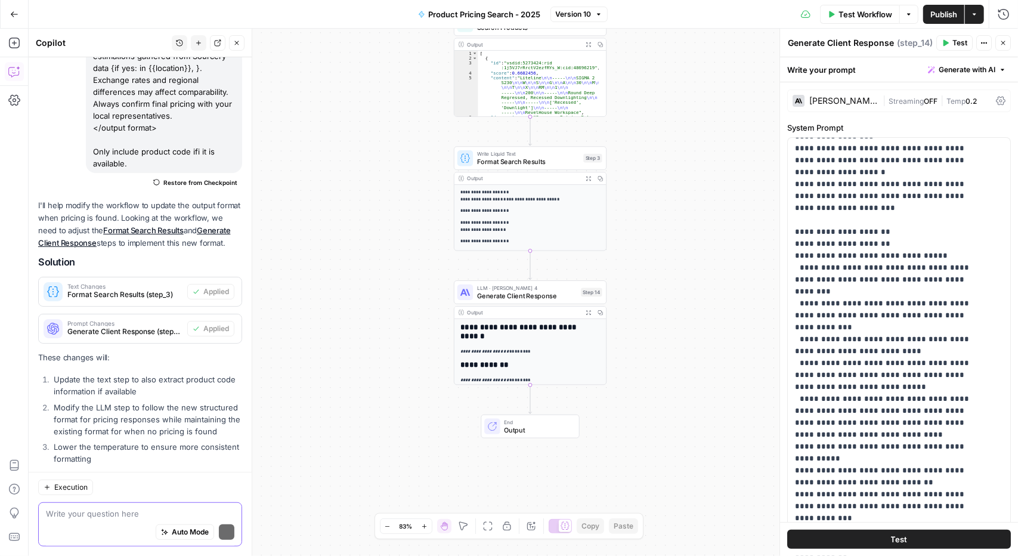
scroll to position [253, 0]
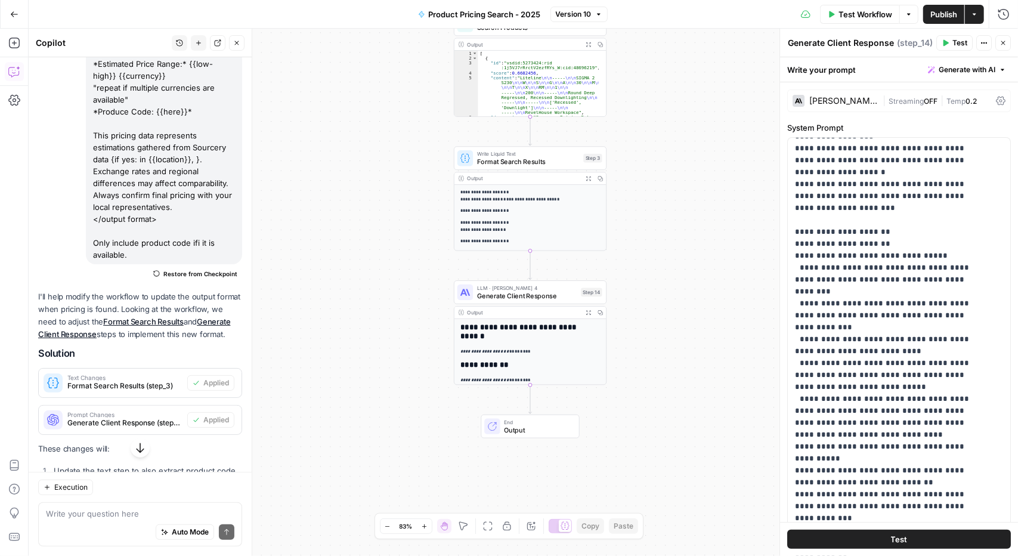
drag, startPoint x: 159, startPoint y: 215, endPoint x: 78, endPoint y: 132, distance: 116.4
click at [78, 132] on div "Can we make a change to the output format when a pricing match IS FOUND. When t…" at bounding box center [140, 91] width 204 height 384
copy div "This pricing data represents estimations gathered from Sourcery data {if yes: i…"
click at [865, 355] on p "**********" at bounding box center [890, 268] width 190 height 966
drag, startPoint x: 826, startPoint y: 314, endPoint x: 948, endPoint y: 277, distance: 127.7
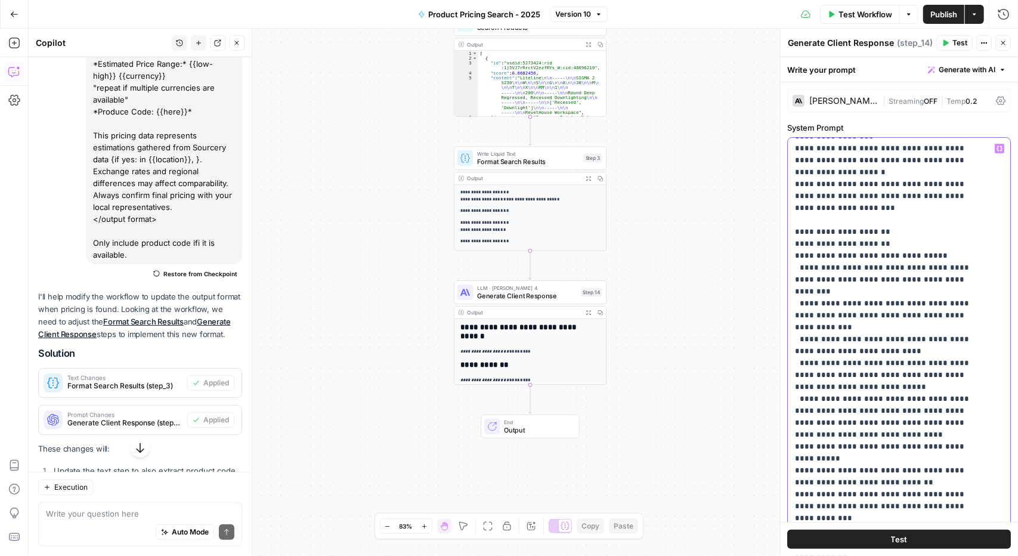
click at [948, 277] on p "**********" at bounding box center [890, 268] width 190 height 966
drag, startPoint x: 935, startPoint y: 303, endPoint x: 845, endPoint y: 307, distance: 89.5
click at [845, 307] on p "**********" at bounding box center [890, 280] width 190 height 990
click at [868, 305] on p "**********" at bounding box center [890, 280] width 190 height 990
click at [884, 305] on p "**********" at bounding box center [890, 280] width 190 height 990
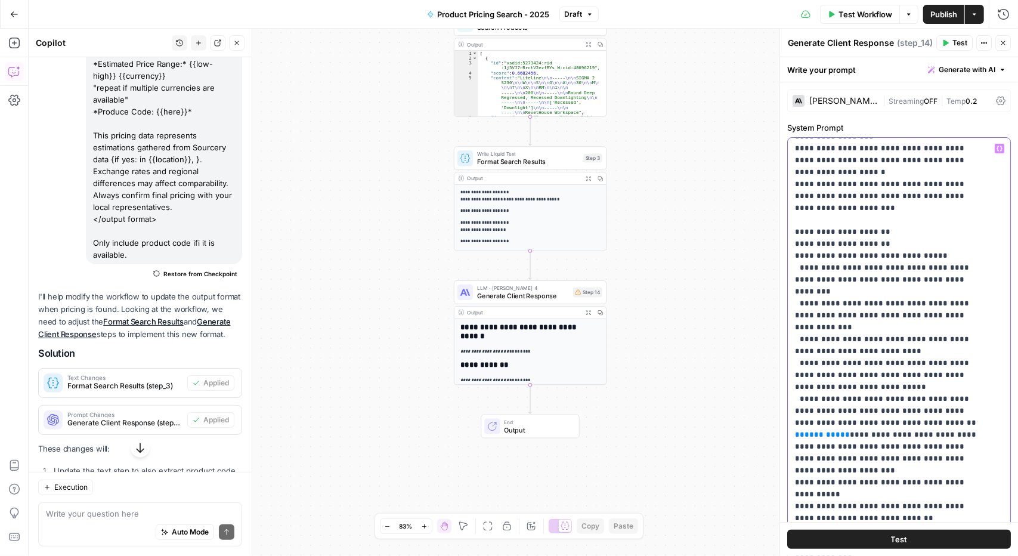
drag, startPoint x: 934, startPoint y: 303, endPoint x: 850, endPoint y: 306, distance: 84.1
click at [850, 306] on p "**********" at bounding box center [890, 280] width 190 height 990
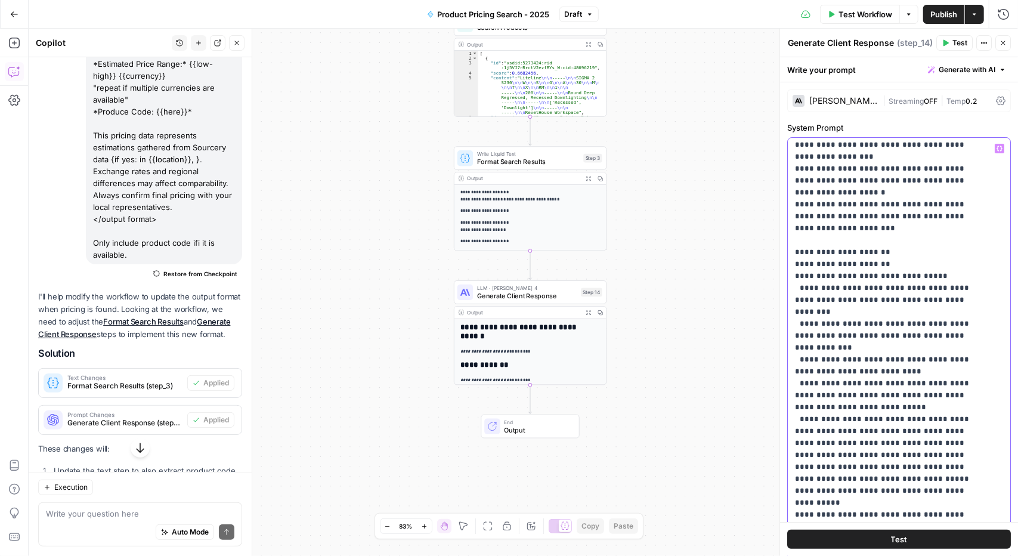
scroll to position [298, 0]
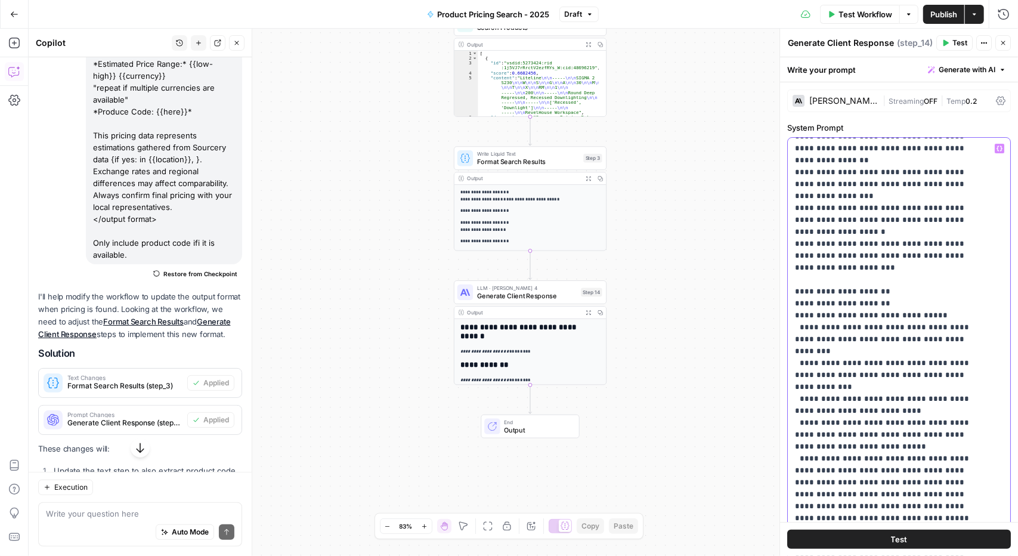
click at [965, 268] on p "**********" at bounding box center [890, 339] width 190 height 990
click at [945, 16] on span "Publish" at bounding box center [943, 14] width 27 height 12
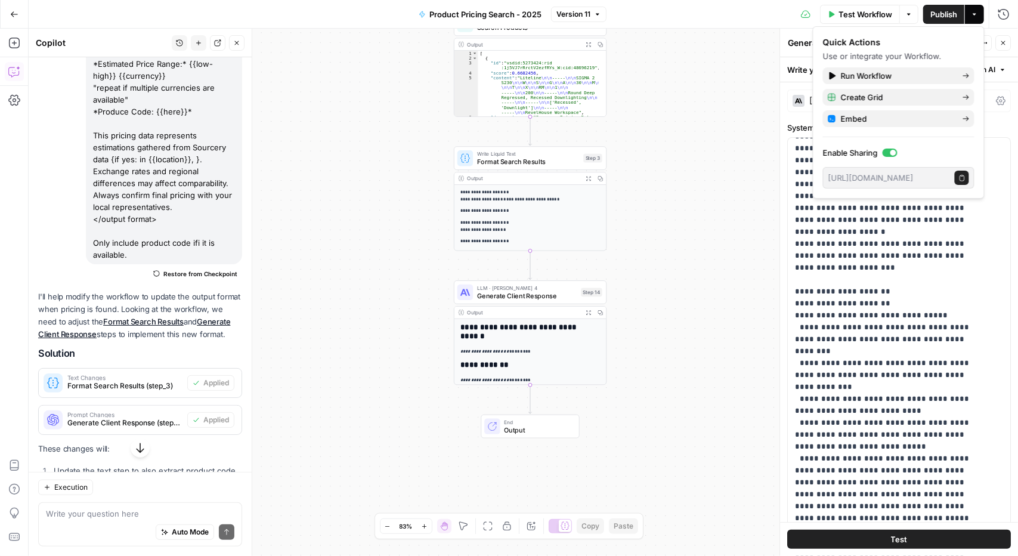
click at [938, 8] on span "Publish" at bounding box center [943, 14] width 27 height 12
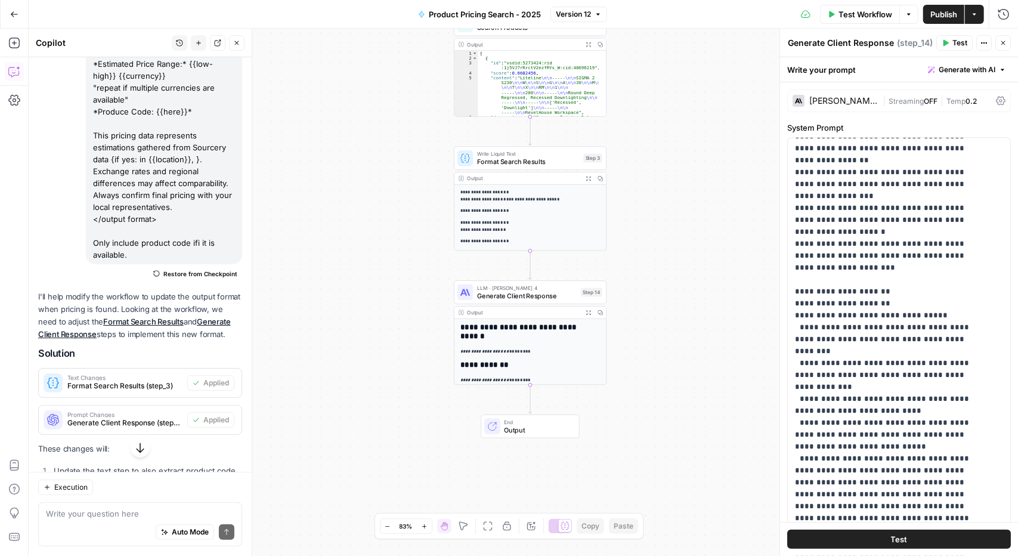
click at [694, 92] on div "**********" at bounding box center [523, 292] width 989 height 527
click at [1003, 43] on icon "button" at bounding box center [1003, 43] width 4 height 4
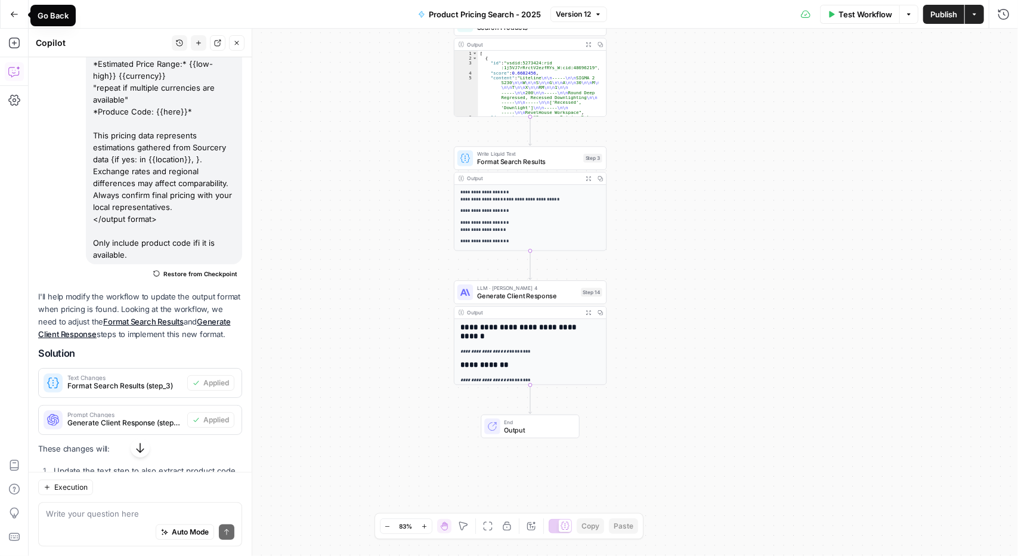
click at [14, 16] on icon "button" at bounding box center [14, 14] width 8 height 8
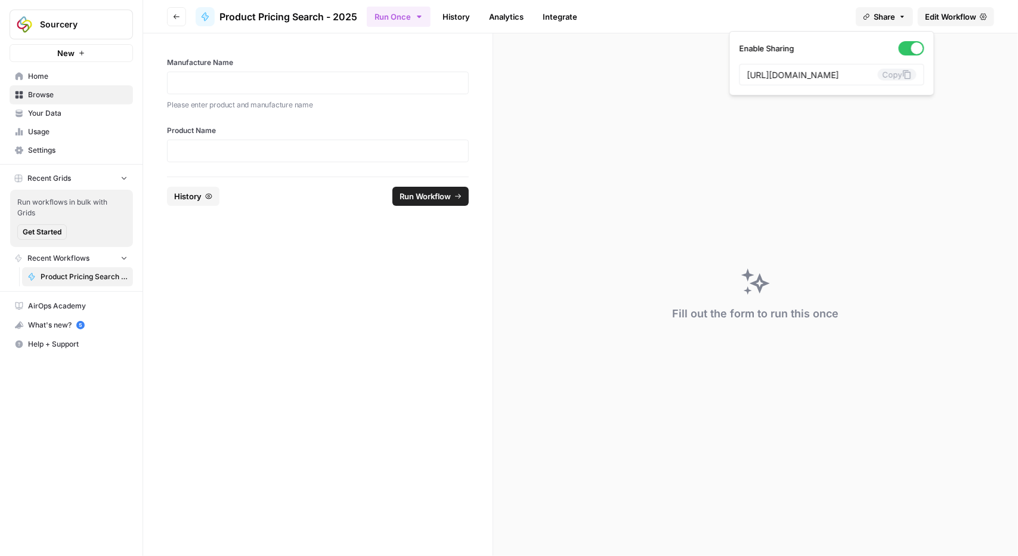
click at [894, 22] on button "Share" at bounding box center [884, 16] width 57 height 19
click at [878, 75] on button "Copy" at bounding box center [897, 75] width 39 height 12
click at [756, 218] on div "Fill out the form to run this once" at bounding box center [755, 294] width 525 height 522
click at [279, 85] on p at bounding box center [318, 83] width 286 height 12
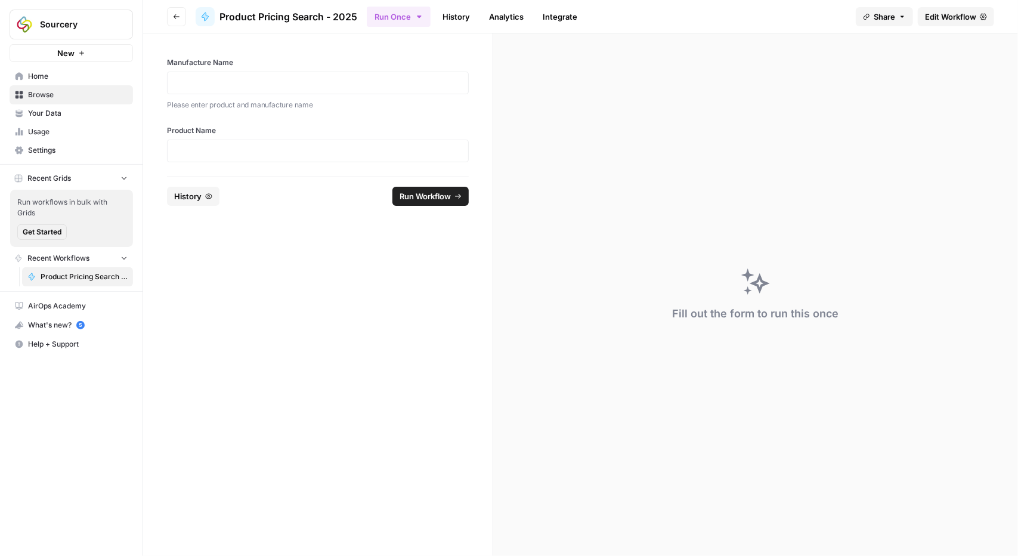
click at [340, 156] on div at bounding box center [318, 151] width 302 height 23
click at [262, 147] on p at bounding box center [318, 151] width 286 height 12
click at [277, 90] on div at bounding box center [318, 83] width 302 height 23
click at [308, 86] on p at bounding box center [318, 83] width 286 height 12
click at [316, 156] on div at bounding box center [318, 151] width 302 height 23
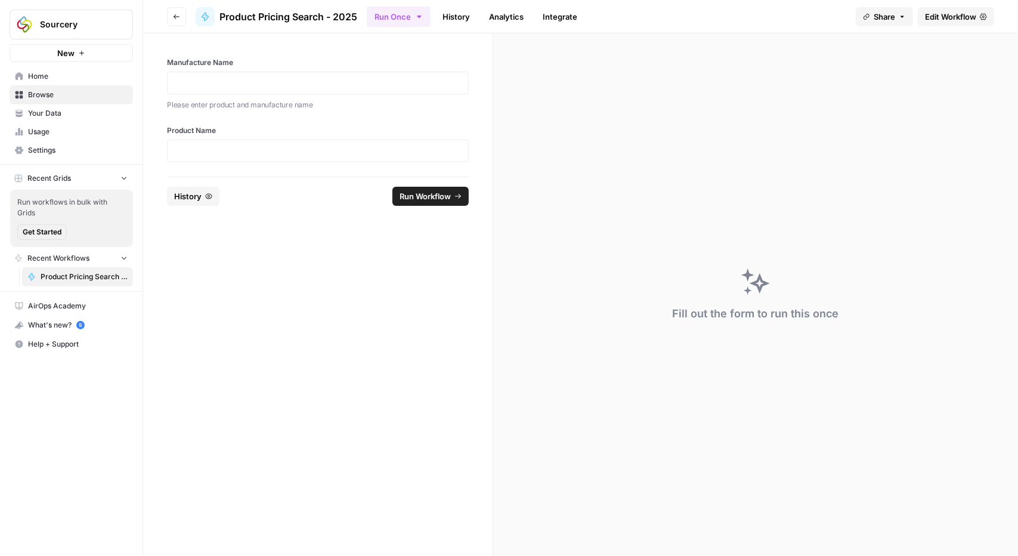
click at [311, 143] on div at bounding box center [318, 151] width 302 height 23
click at [309, 148] on p at bounding box center [318, 151] width 286 height 12
click at [305, 78] on p at bounding box center [318, 83] width 286 height 12
click at [279, 161] on div "Manufacture Name Please enter product and manufacture name Product Name" at bounding box center [317, 104] width 349 height 143
click at [280, 151] on p at bounding box center [318, 151] width 286 height 12
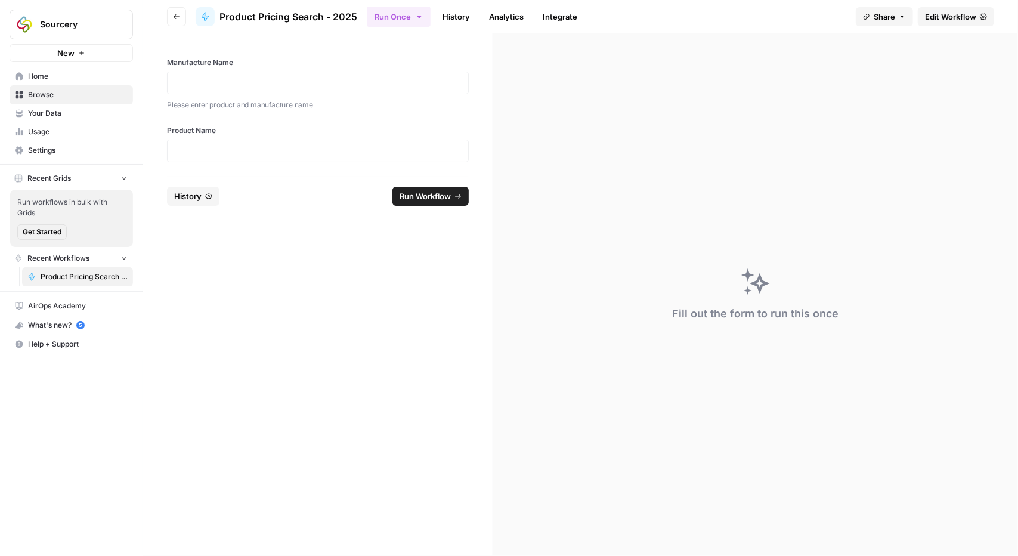
click at [295, 74] on div at bounding box center [318, 83] width 302 height 23
click at [290, 86] on p at bounding box center [318, 83] width 286 height 12
click at [286, 142] on div at bounding box center [318, 151] width 302 height 23
drag, startPoint x: 288, startPoint y: 150, endPoint x: 287, endPoint y: 24, distance: 125.2
click at [287, 146] on p at bounding box center [318, 151] width 286 height 12
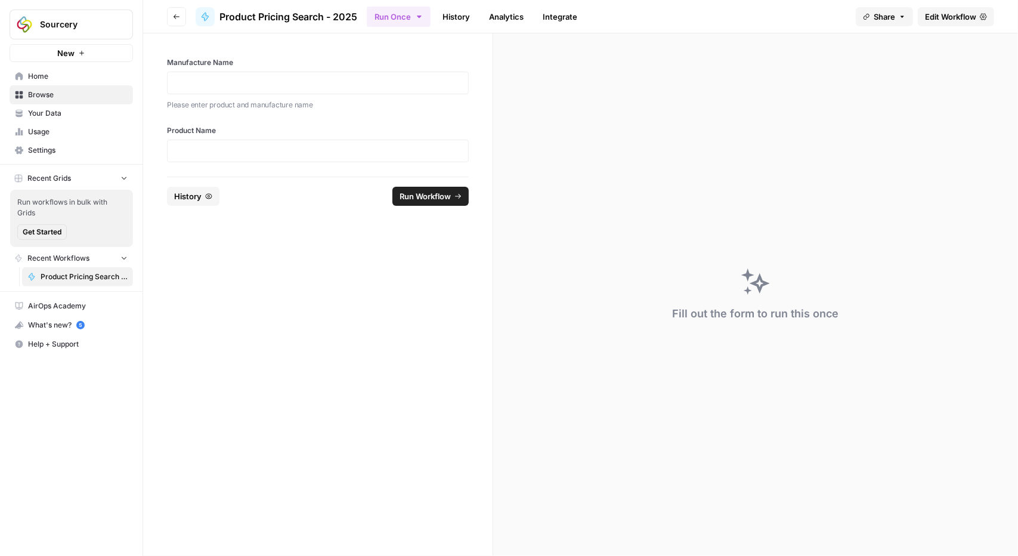
click at [331, 91] on div at bounding box center [318, 83] width 302 height 23
click at [349, 79] on p at bounding box center [318, 83] width 286 height 12
click at [343, 159] on div at bounding box center [318, 151] width 302 height 23
click at [343, 148] on p at bounding box center [318, 151] width 286 height 12
click at [355, 78] on p at bounding box center [318, 83] width 286 height 12
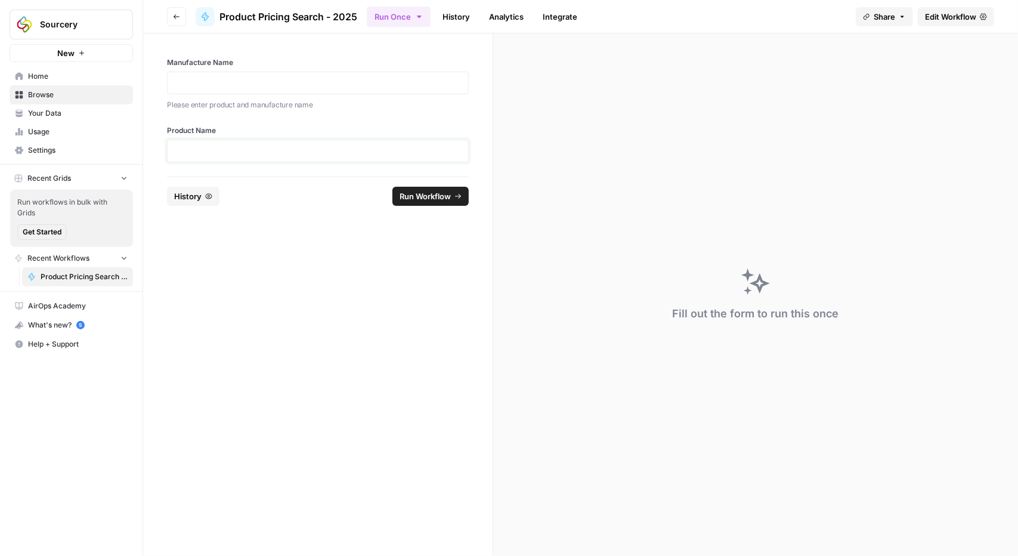
click at [353, 146] on p at bounding box center [318, 151] width 286 height 12
click at [383, 86] on p at bounding box center [318, 83] width 286 height 12
click at [360, 147] on p at bounding box center [318, 151] width 286 height 12
click at [374, 77] on p at bounding box center [318, 83] width 286 height 12
click at [372, 150] on p at bounding box center [318, 151] width 286 height 12
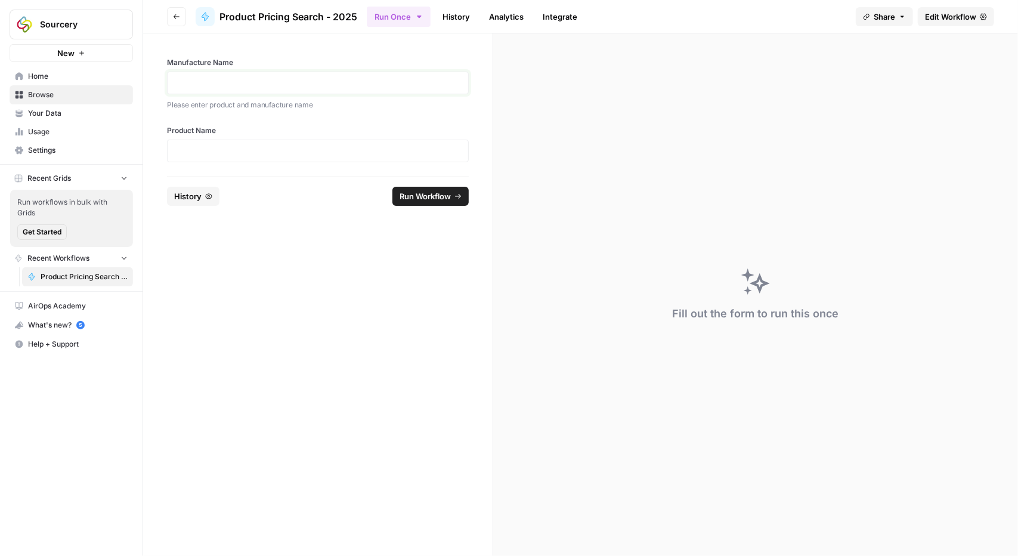
click at [268, 83] on p at bounding box center [318, 83] width 286 height 12
click at [261, 156] on div at bounding box center [318, 151] width 302 height 23
click at [261, 146] on p at bounding box center [318, 151] width 286 height 12
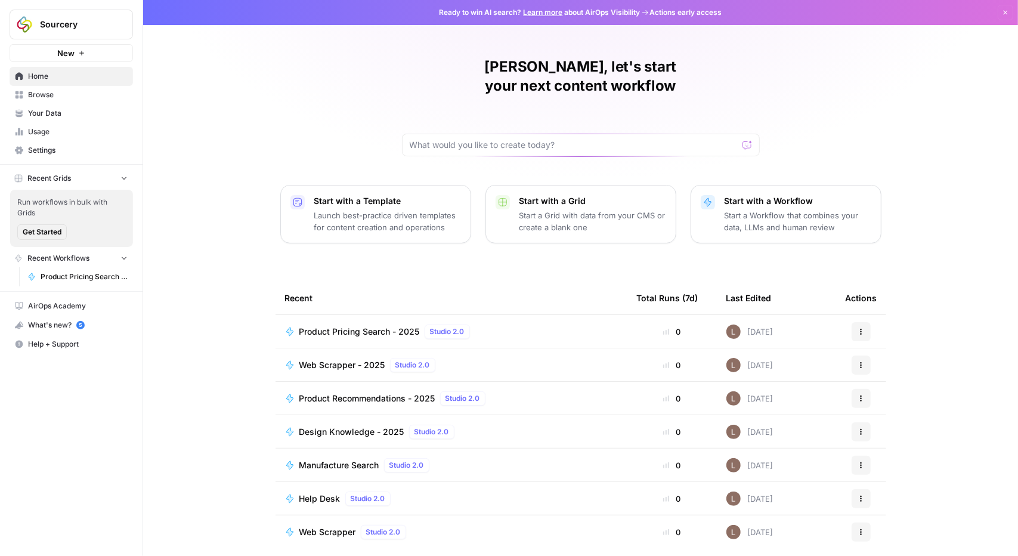
click at [52, 116] on span "Your Data" at bounding box center [78, 113] width 100 height 11
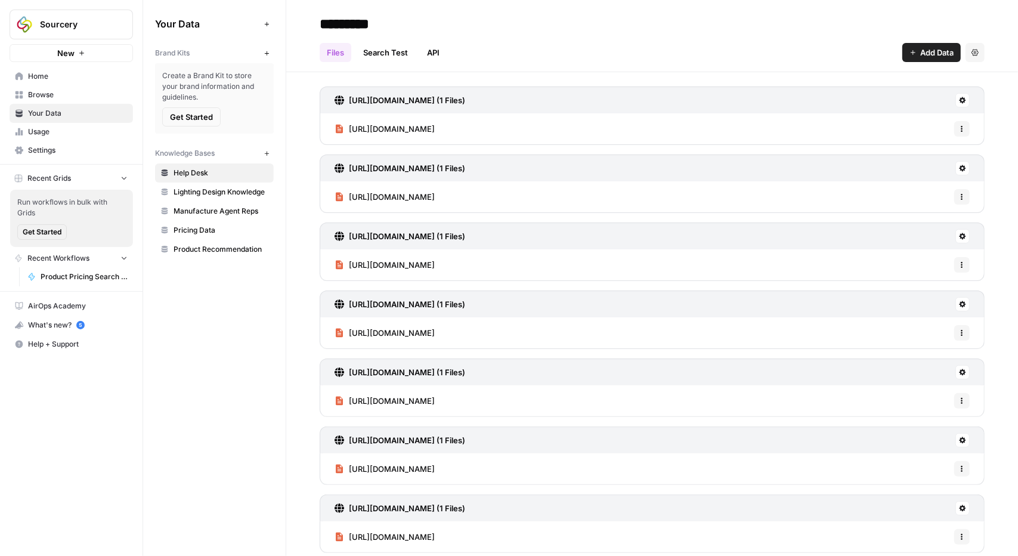
click at [193, 228] on span "Pricing Data" at bounding box center [220, 230] width 95 height 11
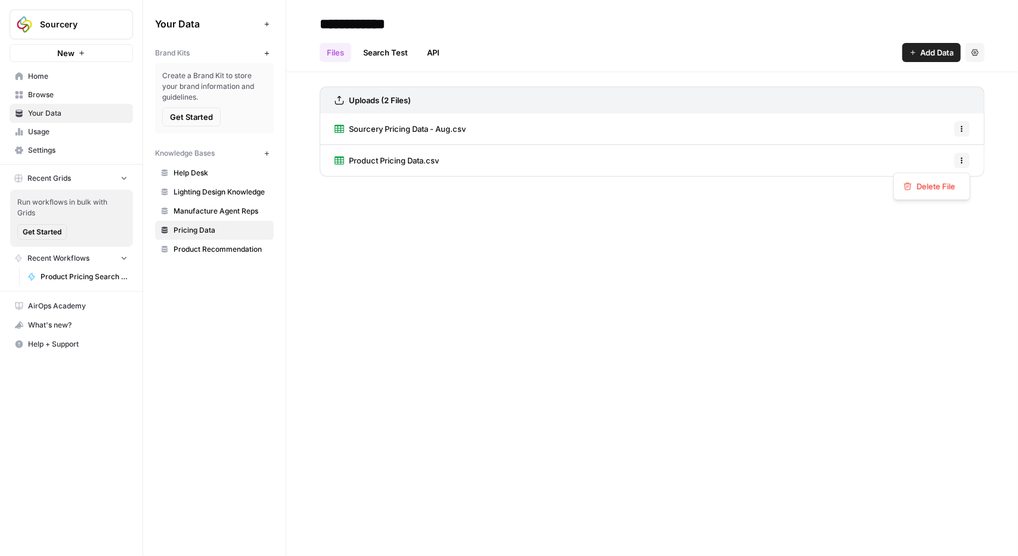
click at [959, 159] on icon "button" at bounding box center [961, 160] width 7 height 7
click at [943, 188] on span "Delete File" at bounding box center [935, 186] width 39 height 12
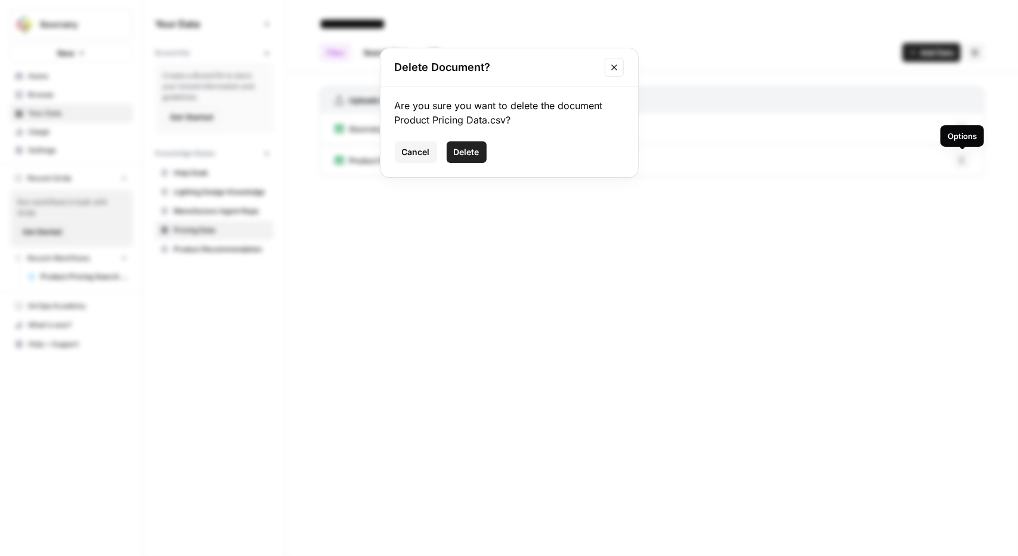
click at [463, 148] on span "Delete" at bounding box center [467, 152] width 26 height 12
